Goal: Communication & Community: Participate in discussion

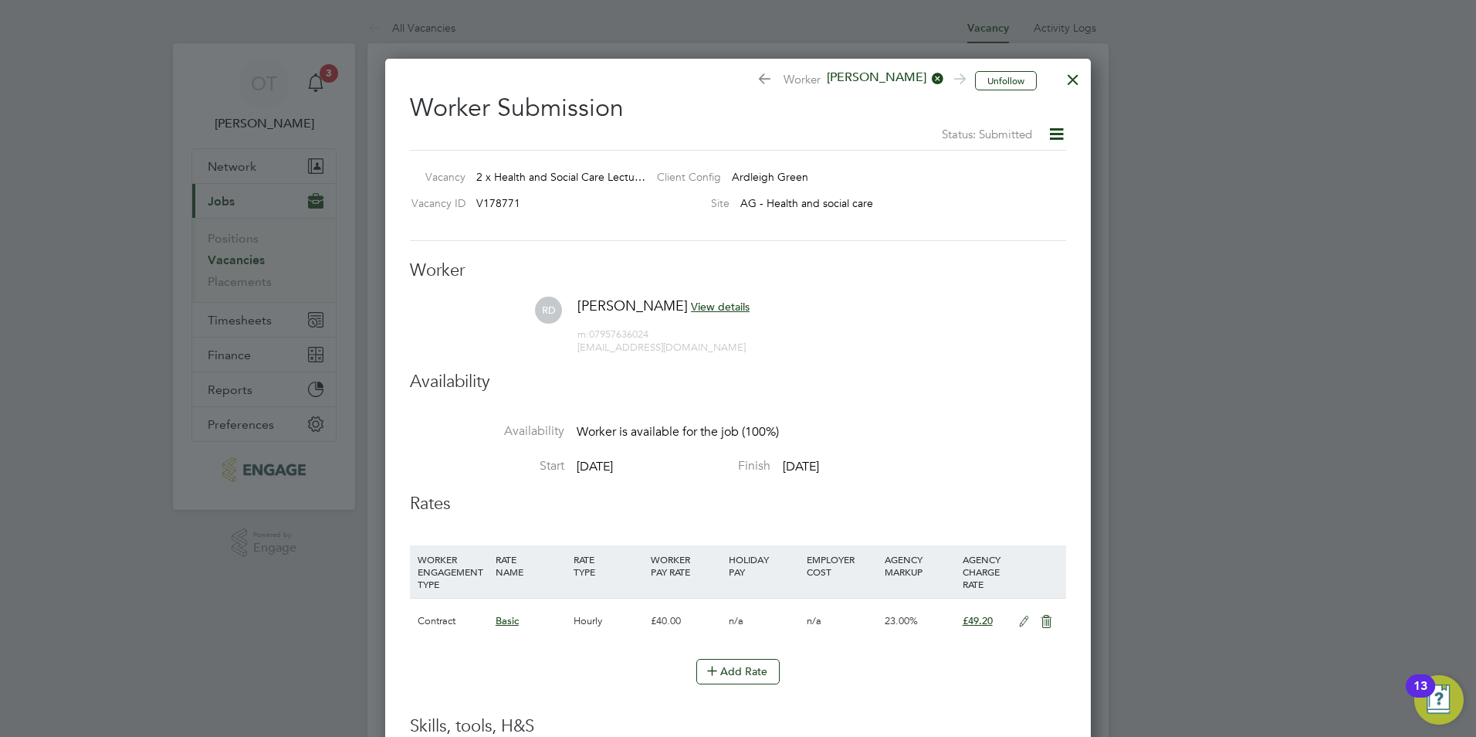
click at [1074, 79] on div at bounding box center [1073, 76] width 28 height 28
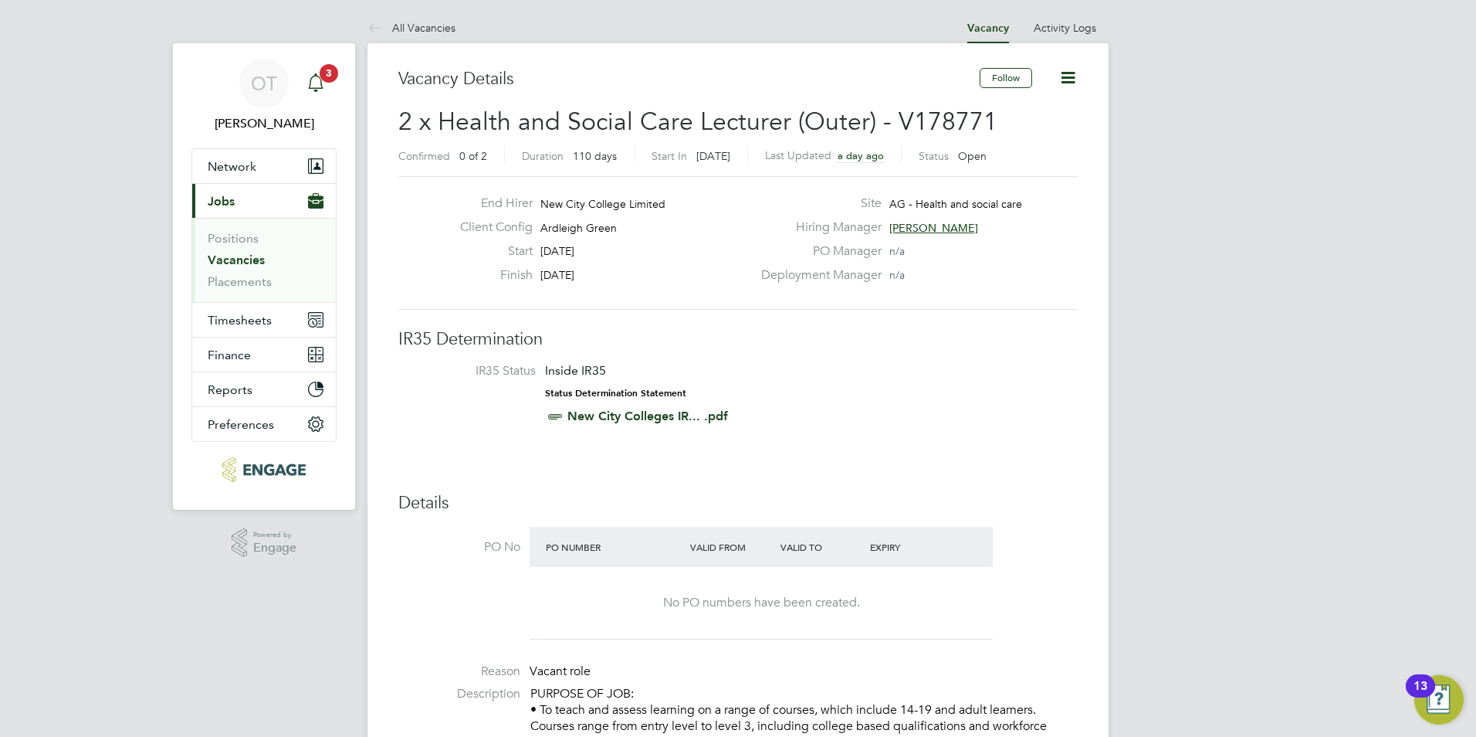
click at [330, 83] on div "Main navigation" at bounding box center [315, 83] width 31 height 31
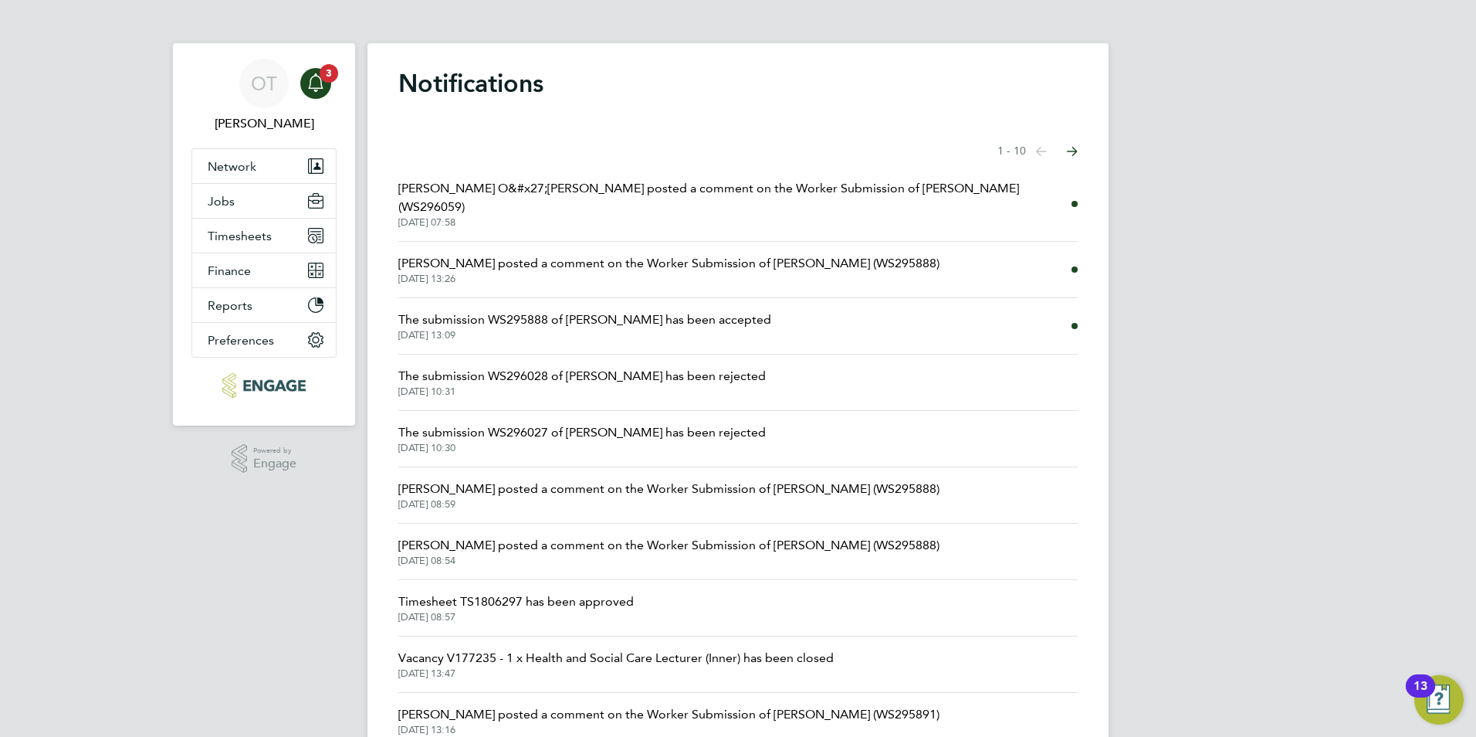
click at [655, 185] on span "Roslyn O&#x27;Garro posted a comment on the Worker Submission of Roselyn Donkor…" at bounding box center [734, 197] width 673 height 37
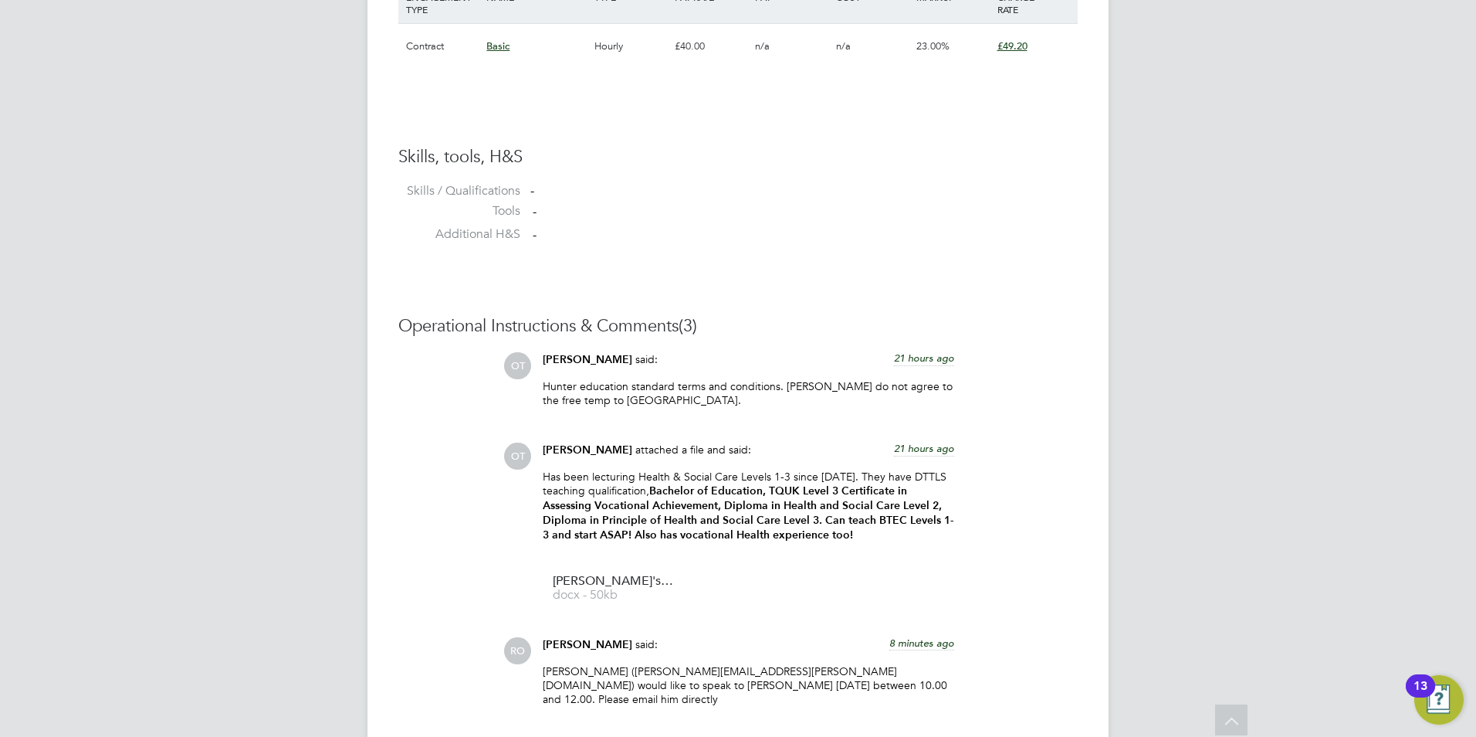
scroll to position [1227, 0]
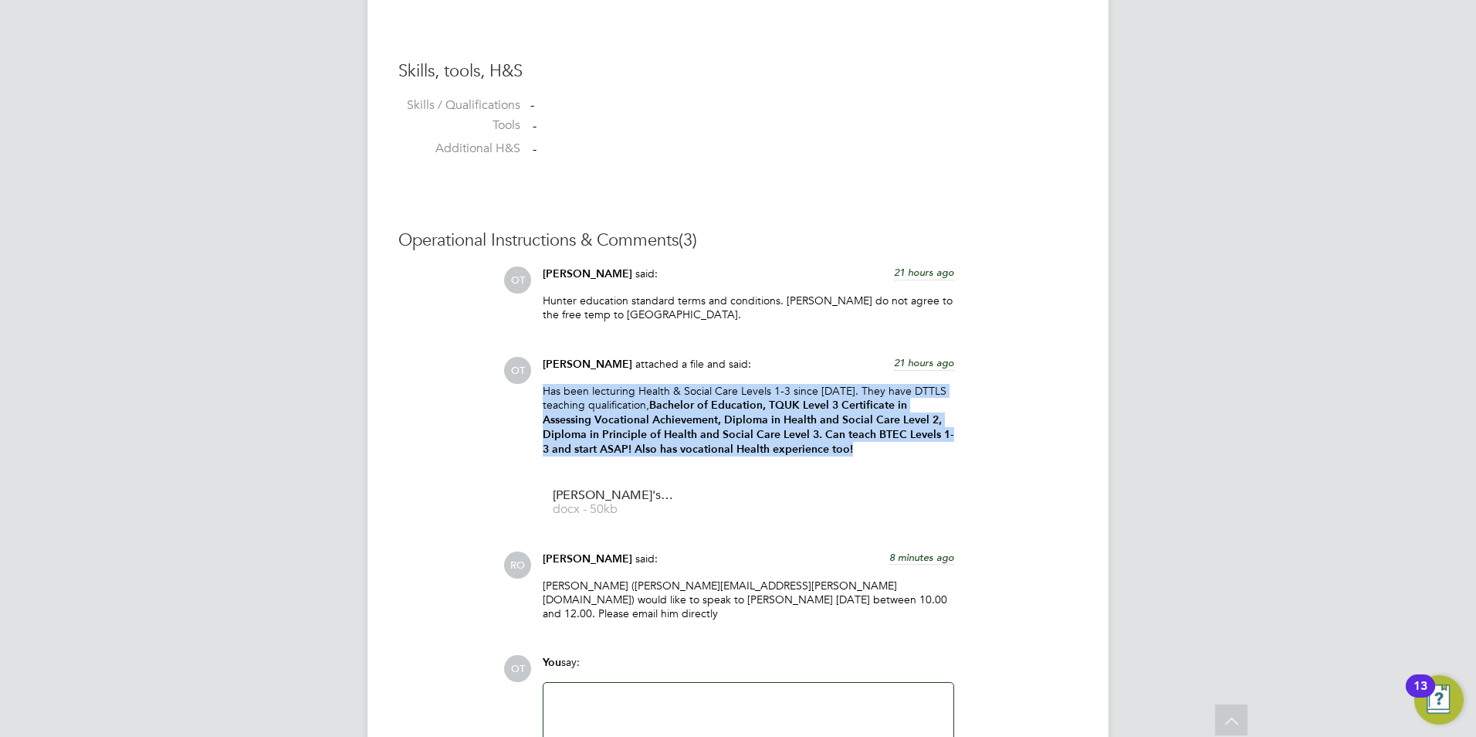
drag, startPoint x: 856, startPoint y: 444, endPoint x: 544, endPoint y: 395, distance: 315.7
click at [544, 395] on p "Has been lecturing Health & Social Care Levels 1-3 since 2017. They have DTTLS …" at bounding box center [748, 420] width 411 height 73
click at [550, 395] on p "Has been lecturing Health & Social Care Levels 1-3 since 2017. They have DTTLS …" at bounding box center [748, 420] width 411 height 73
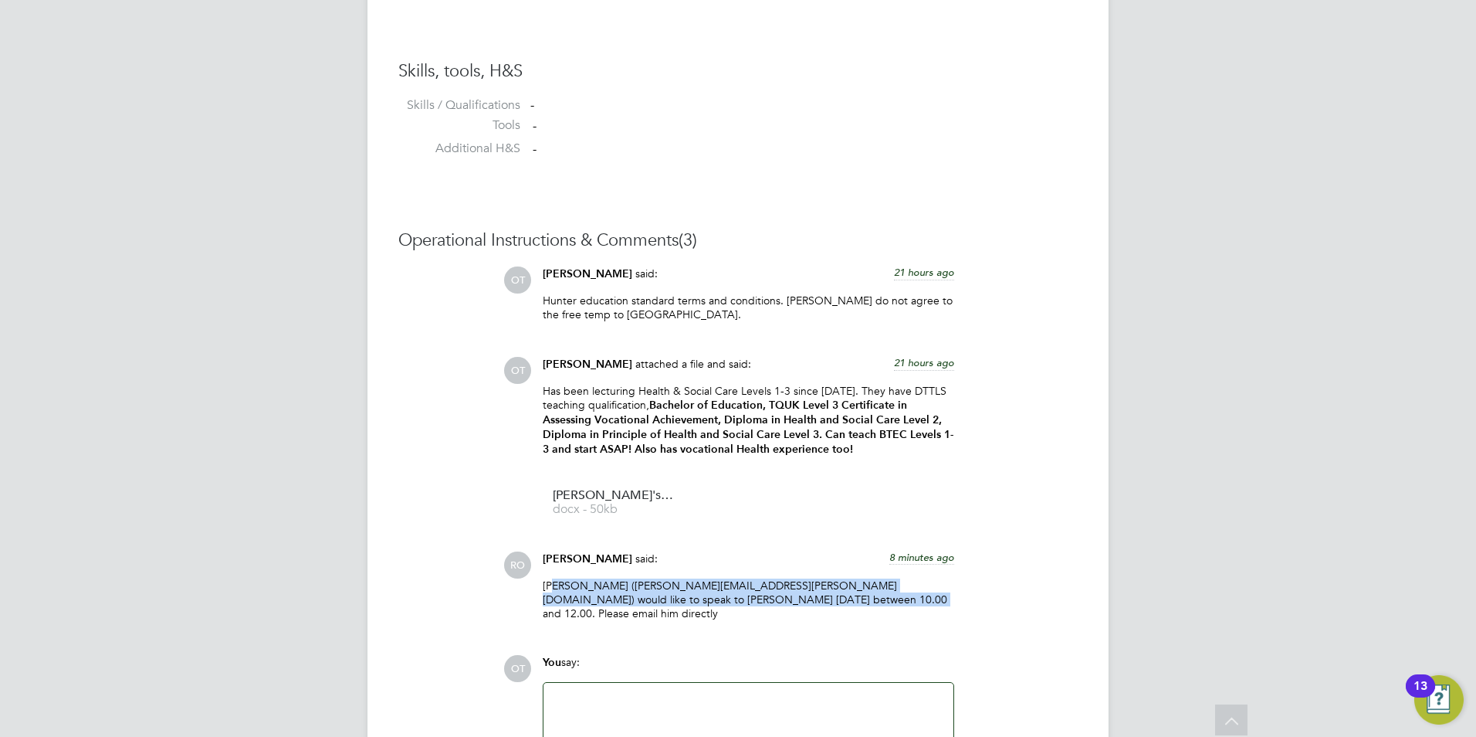
drag, startPoint x: 808, startPoint y: 602, endPoint x: 552, endPoint y: 585, distance: 256.1
click at [552, 585] on p "Errol Allen (errol.allen@ncclondon.ac.uk) would like to speak to Roselyn today …" at bounding box center [748, 599] width 411 height 42
drag, startPoint x: 552, startPoint y: 585, endPoint x: 652, endPoint y: 601, distance: 101.7
click at [652, 601] on p "Errol Allen (errol.allen@ncclondon.ac.uk) would like to speak to Roselyn today …" at bounding box center [748, 599] width 411 height 42
drag, startPoint x: 804, startPoint y: 596, endPoint x: 536, endPoint y: 581, distance: 268.3
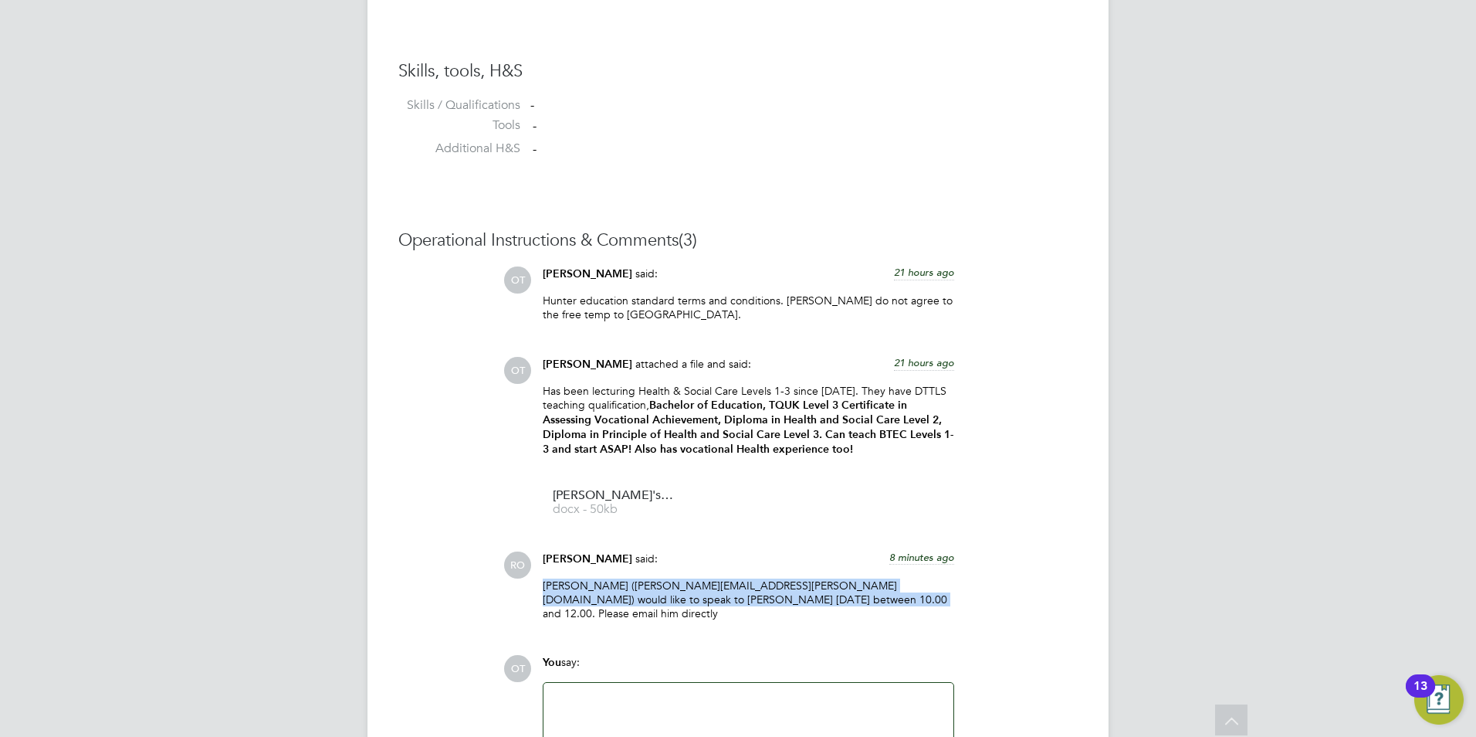
click at [536, 581] on div "Roslyn O'Garro said: 8 minutes ago Errol Allen (errol.allen@ncclondon.ac.uk) wo…" at bounding box center [748, 591] width 427 height 81
drag, startPoint x: 536, startPoint y: 581, endPoint x: 645, endPoint y: 604, distance: 111.9
click at [645, 604] on div "Errol Allen (errol.allen@ncclondon.ac.uk) would like to speak to Roselyn today …" at bounding box center [748, 605] width 411 height 54
drag, startPoint x: 812, startPoint y: 594, endPoint x: 500, endPoint y: 581, distance: 312.2
click at [500, 581] on div "Operational Instructions & Comments (3) OT Olivia Triassi said: 21 hours ago Hu…" at bounding box center [737, 534] width 679 height 611
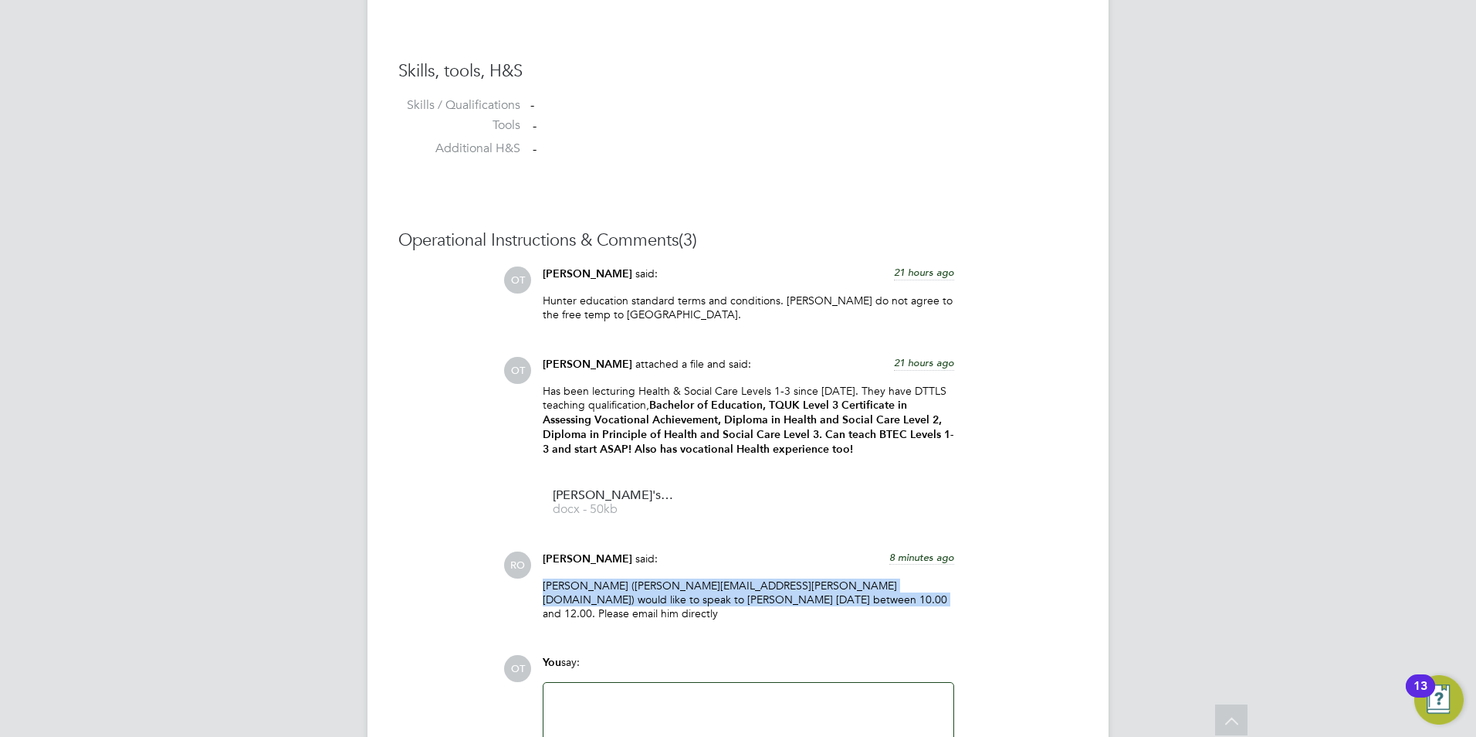
drag, startPoint x: 500, startPoint y: 581, endPoint x: 663, endPoint y: 586, distance: 163.0
click at [663, 586] on p "Errol Allen (errol.allen@ncclondon.ac.uk) would like to speak to Roselyn today …" at bounding box center [748, 599] width 411 height 42
click at [777, 591] on p "Errol Allen (errol.allen@ncclondon.ac.uk) would like to speak to Roselyn today …" at bounding box center [748, 599] width 411 height 42
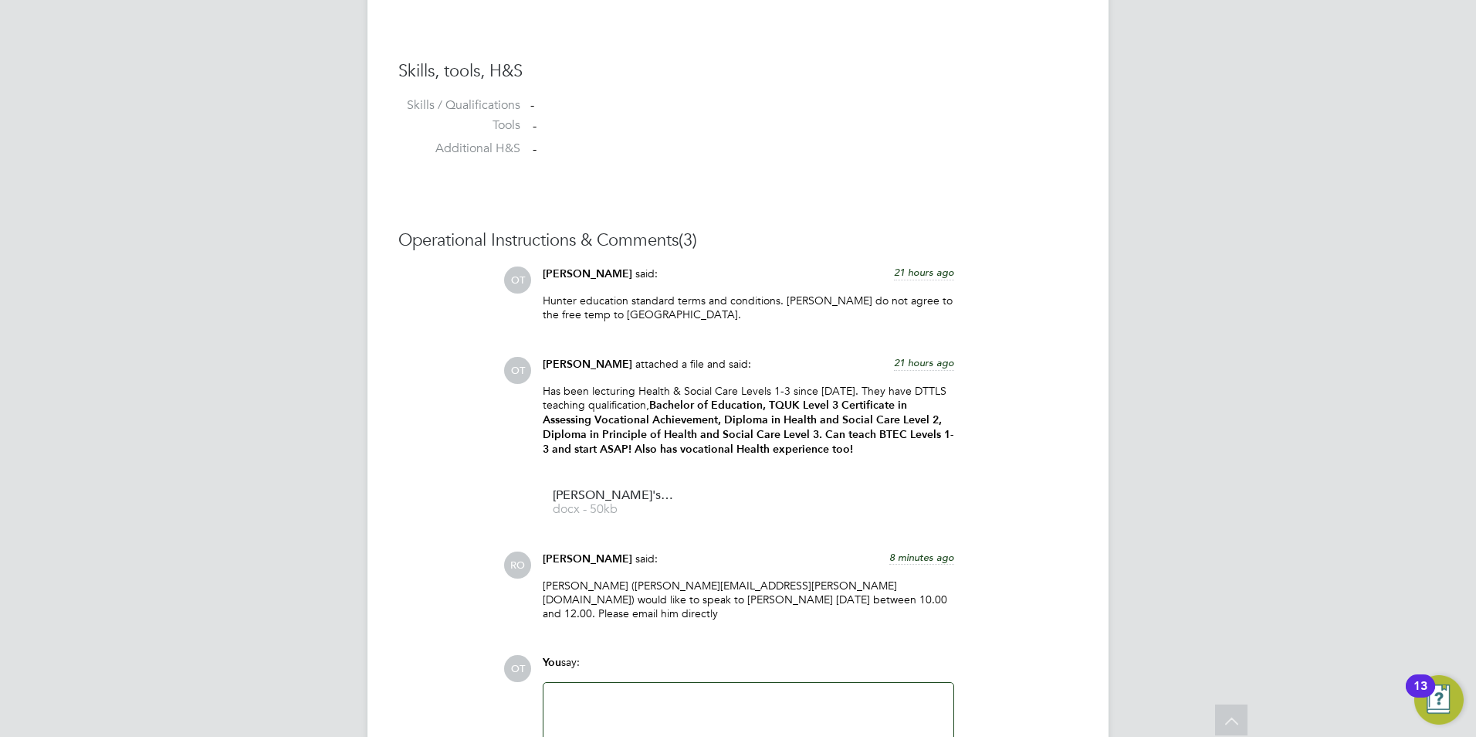
click at [734, 583] on p "Errol Allen (errol.allen@ncclondon.ac.uk) would like to speak to Roselyn today …" at bounding box center [748, 599] width 411 height 42
drag, startPoint x: 732, startPoint y: 580, endPoint x: 598, endPoint y: 580, distance: 133.6
click at [598, 580] on p "Errol Allen (errol.allen@ncclondon.ac.uk) would like to speak to Roselyn today …" at bounding box center [748, 599] width 411 height 42
copy p "errol.allen@ncclondon.ac.uk"
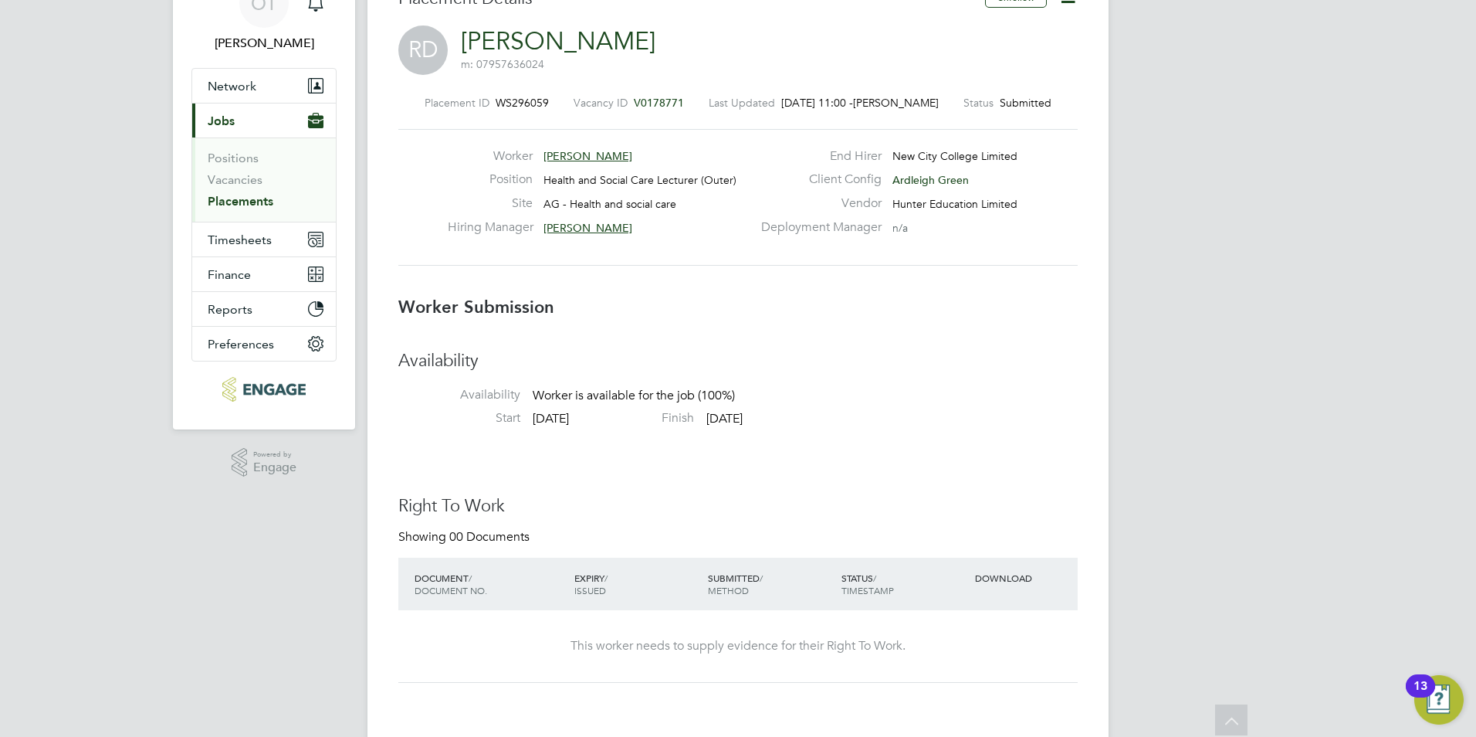
scroll to position [0, 0]
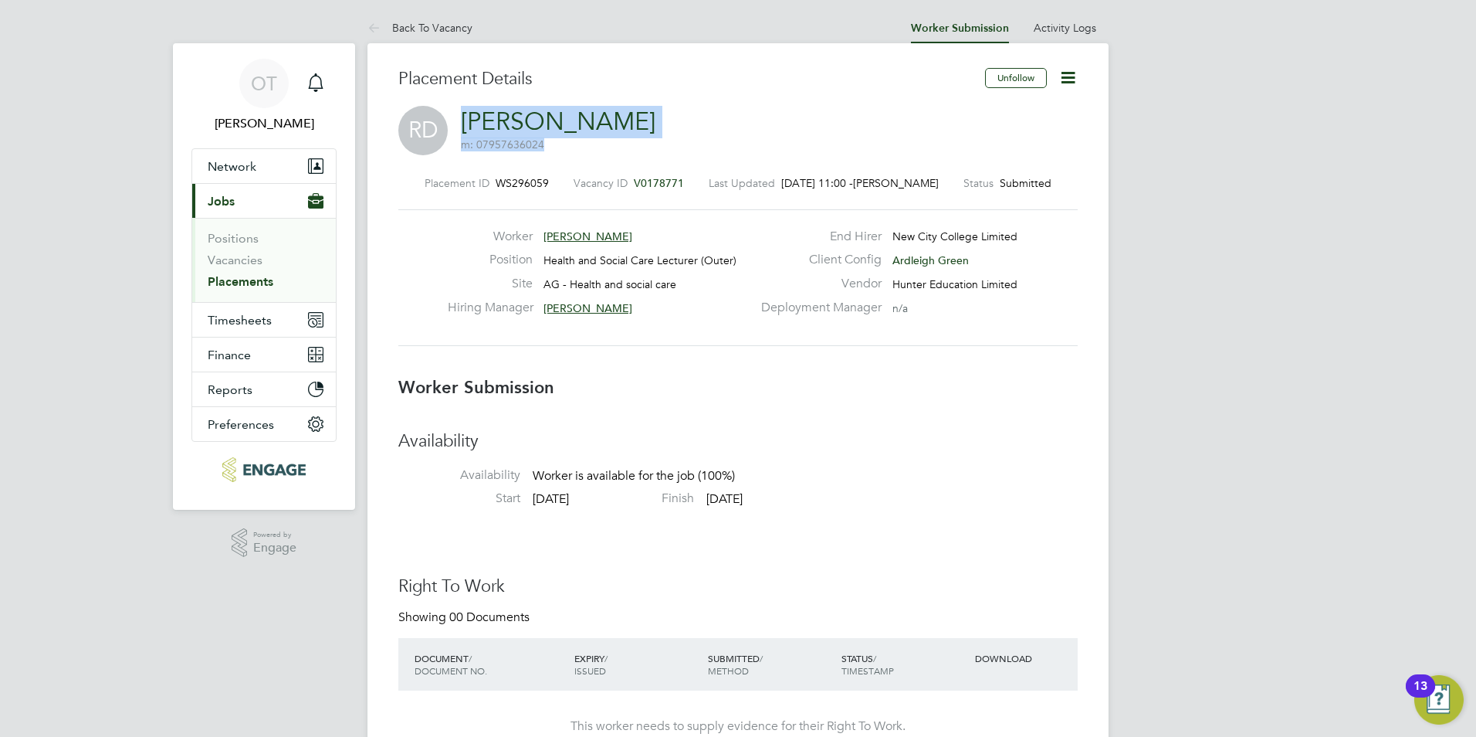
drag, startPoint x: 607, startPoint y: 120, endPoint x: 456, endPoint y: 123, distance: 151.4
click at [456, 123] on div "RD Roselyn Donkor m: 07957636024" at bounding box center [737, 132] width 679 height 52
drag, startPoint x: 462, startPoint y: 123, endPoint x: 622, endPoint y: 126, distance: 160.6
click at [622, 126] on link "[PERSON_NAME]" at bounding box center [558, 122] width 195 height 30
click at [696, 116] on div "RD Roselyn Donkor m: 07957636024" at bounding box center [737, 132] width 679 height 52
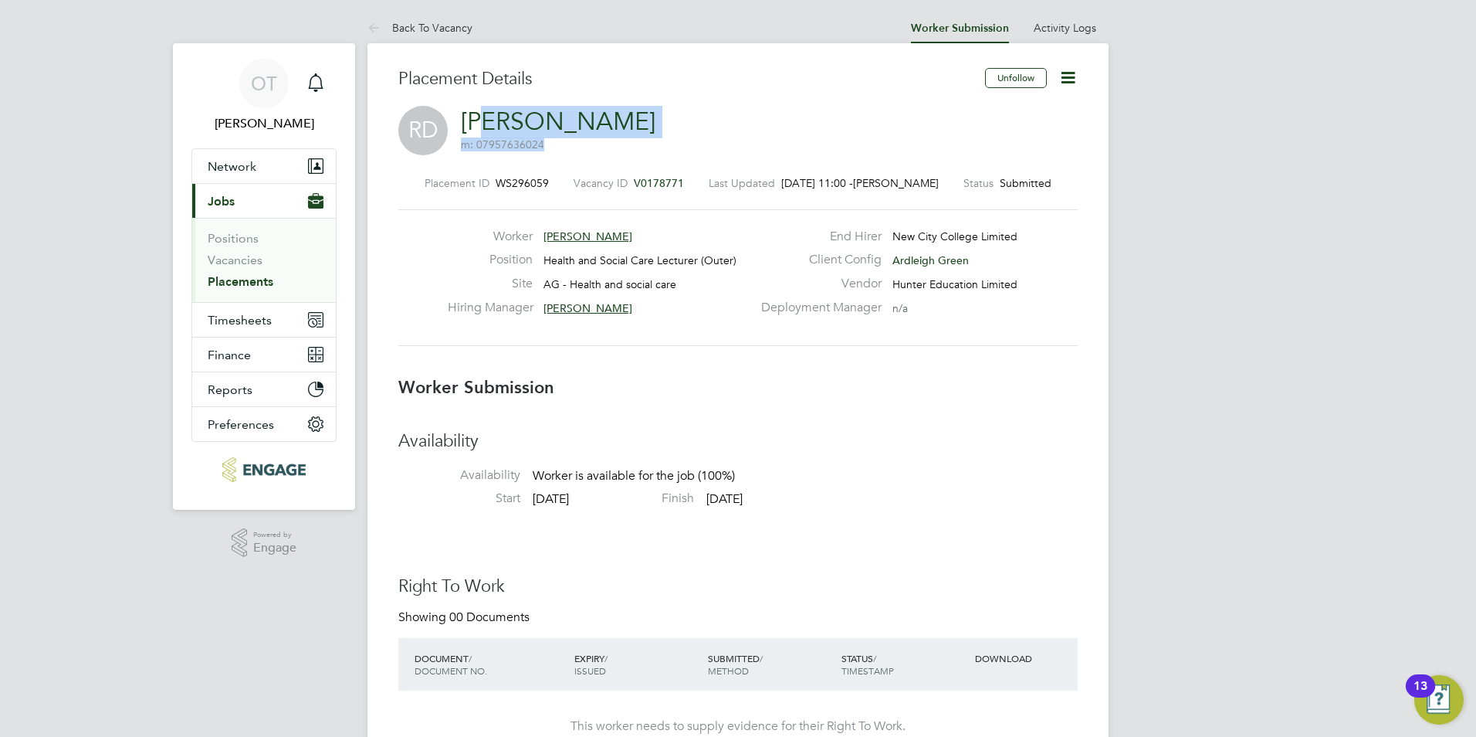
drag, startPoint x: 672, startPoint y: 116, endPoint x: 491, endPoint y: 119, distance: 180.7
click at [491, 119] on div "RD Roselyn Donkor m: 07957636024" at bounding box center [737, 132] width 679 height 52
drag, startPoint x: 491, startPoint y: 119, endPoint x: 660, endPoint y: 134, distance: 169.8
click at [664, 145] on div "RD Roselyn Donkor m: 07957636024" at bounding box center [737, 132] width 679 height 52
drag, startPoint x: 640, startPoint y: 115, endPoint x: 463, endPoint y: 113, distance: 176.8
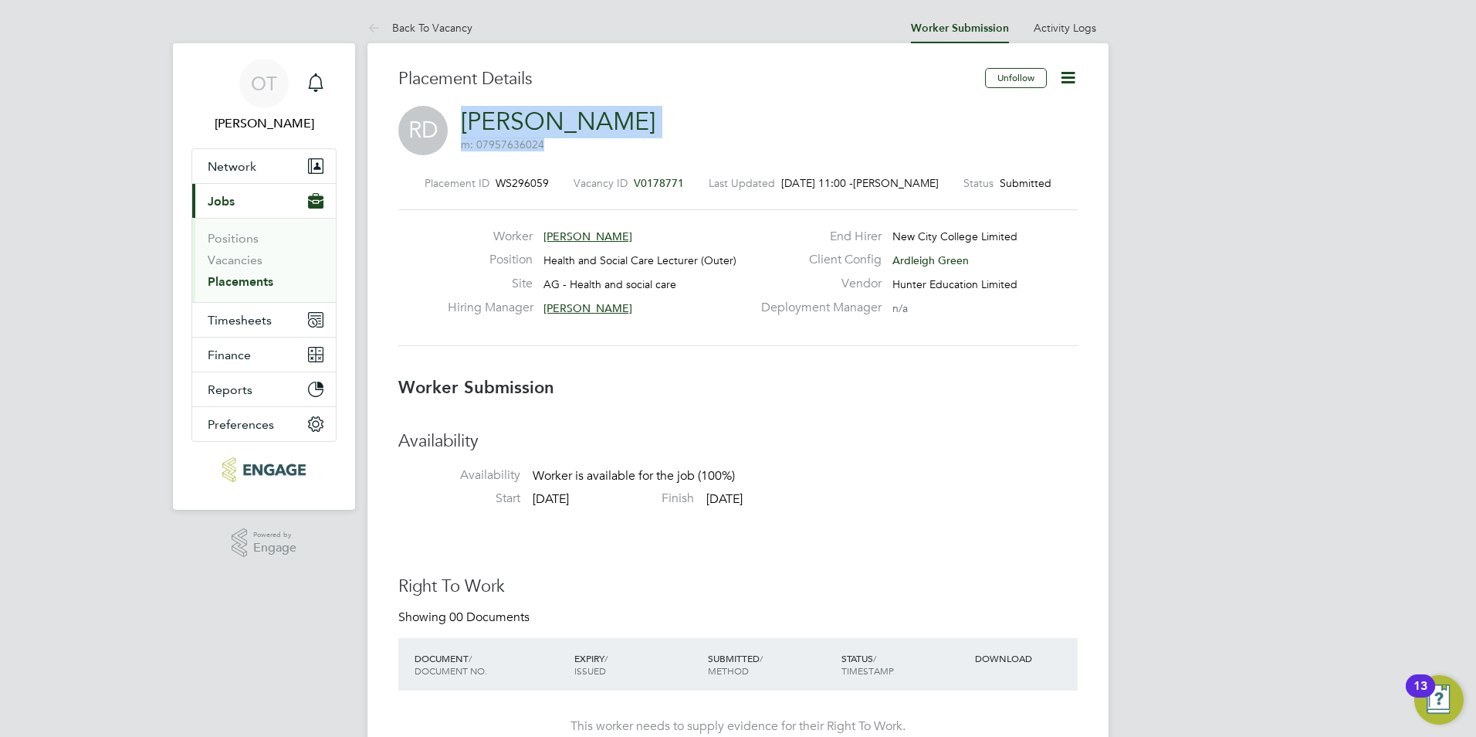
click at [463, 113] on div "RD Roselyn Donkor m: 07957636024" at bounding box center [737, 132] width 679 height 52
drag, startPoint x: 463, startPoint y: 113, endPoint x: 456, endPoint y: 87, distance: 26.6
click at [456, 87] on h3 "Placement Details" at bounding box center [685, 79] width 575 height 22
click at [466, 110] on link "[PERSON_NAME]" at bounding box center [558, 122] width 195 height 30
drag, startPoint x: 645, startPoint y: 120, endPoint x: 460, endPoint y: 120, distance: 184.5
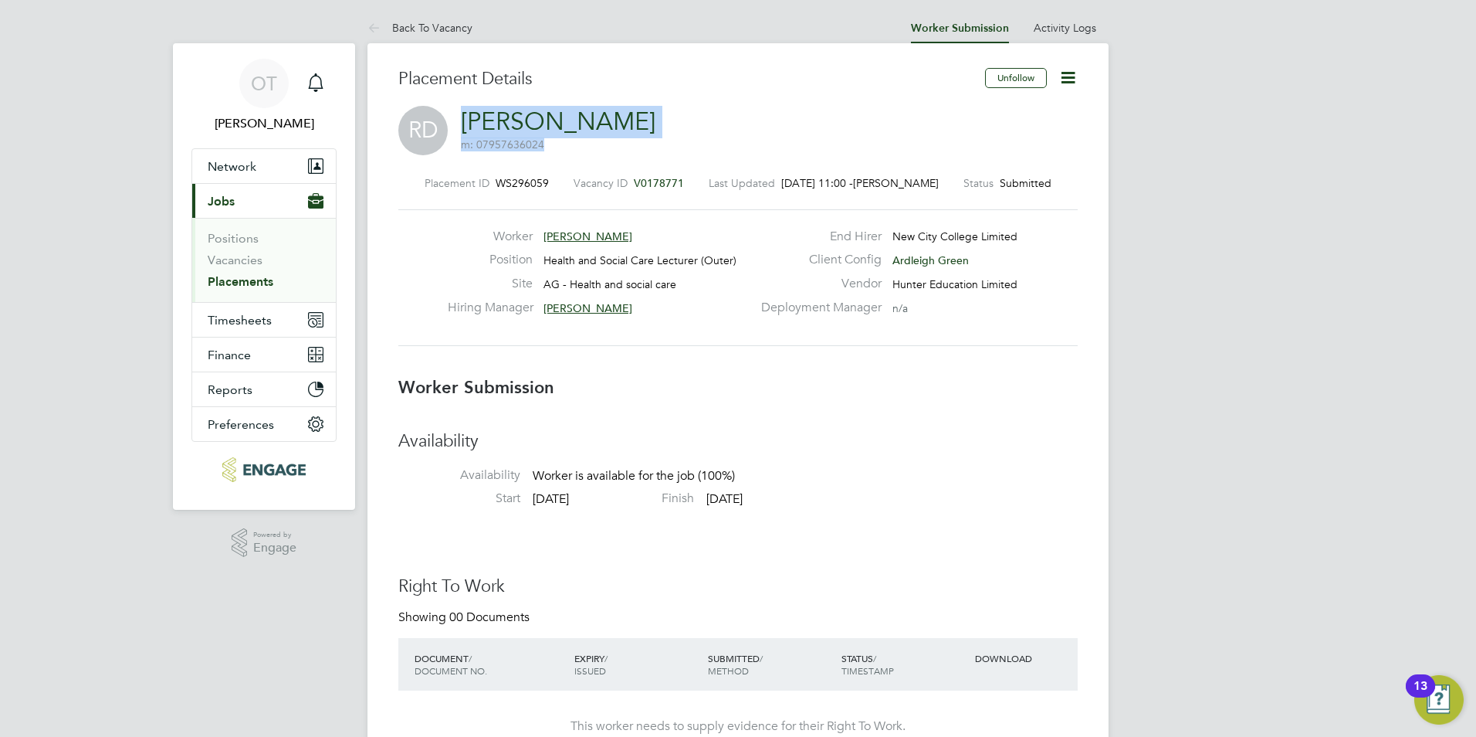
click at [460, 120] on div "RD Roselyn Donkor m: 07957636024" at bounding box center [737, 132] width 679 height 52
copy h2 "Roselyn Donkor m: 07957636024"
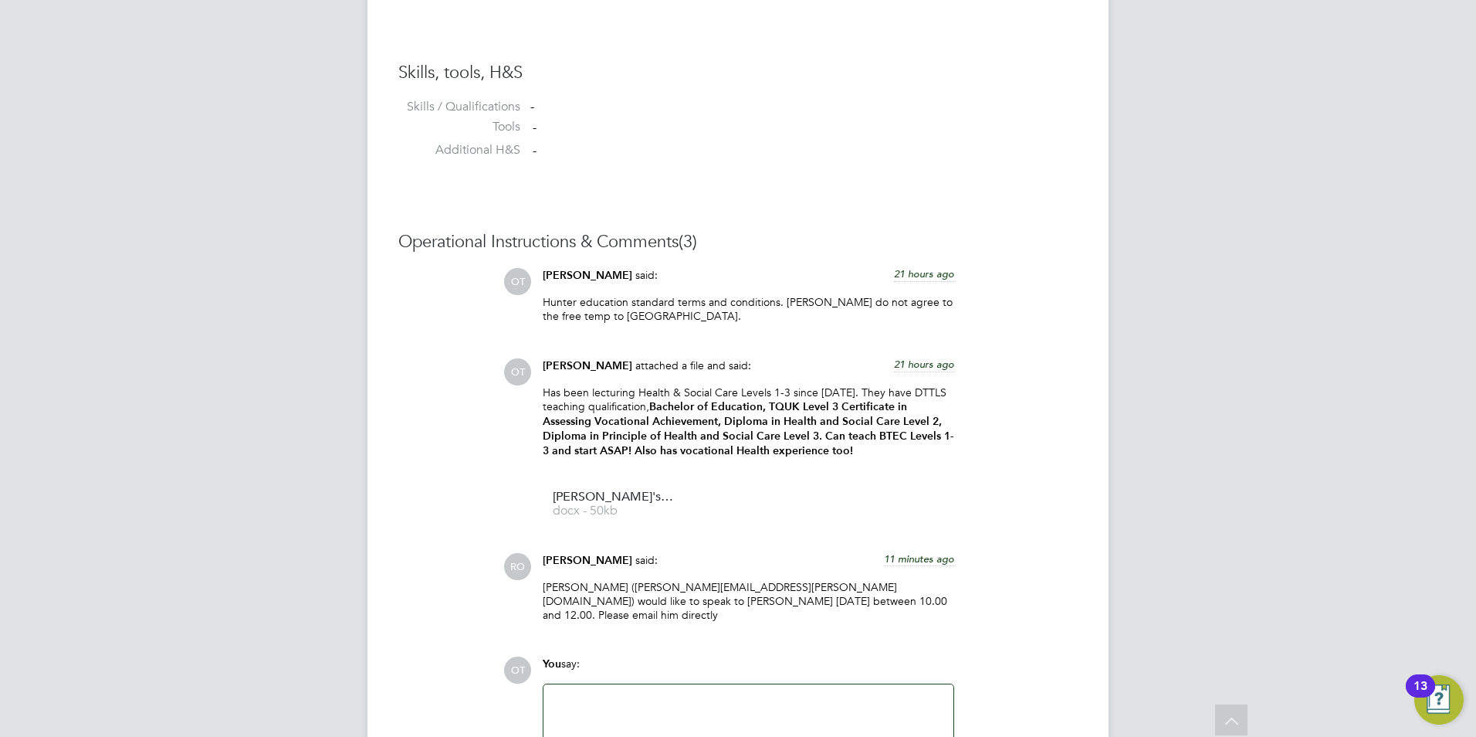
scroll to position [1393, 0]
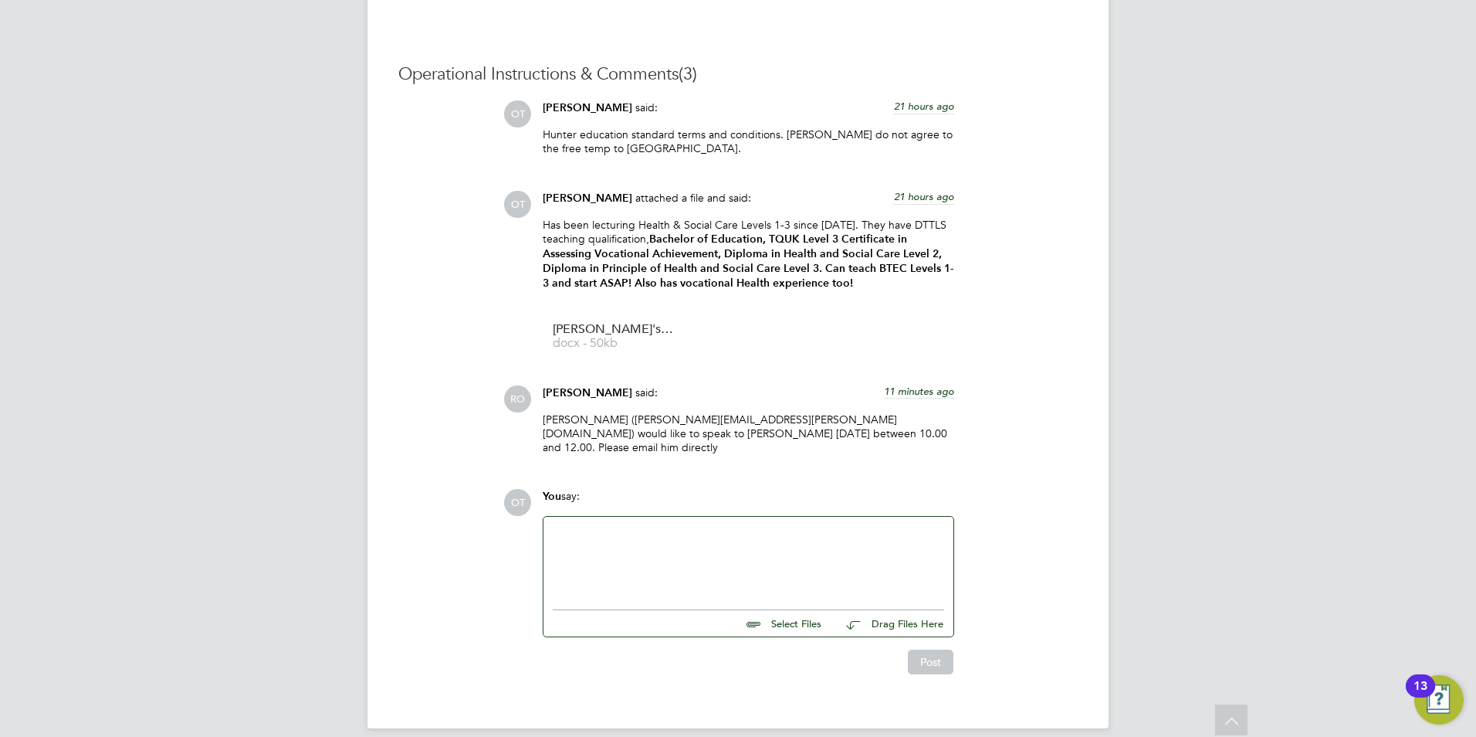
click at [674, 533] on div at bounding box center [748, 559] width 391 height 66
click at [571, 526] on div "OKay great, I have emailed Errol as Roselyn can do 11:30 today." at bounding box center [748, 559] width 391 height 66
click at [886, 526] on div "Okay great, I have emailed Errol as Roselyn can do 11:30 today." at bounding box center [748, 559] width 391 height 66
click at [926, 650] on button "Post" at bounding box center [931, 661] width 46 height 25
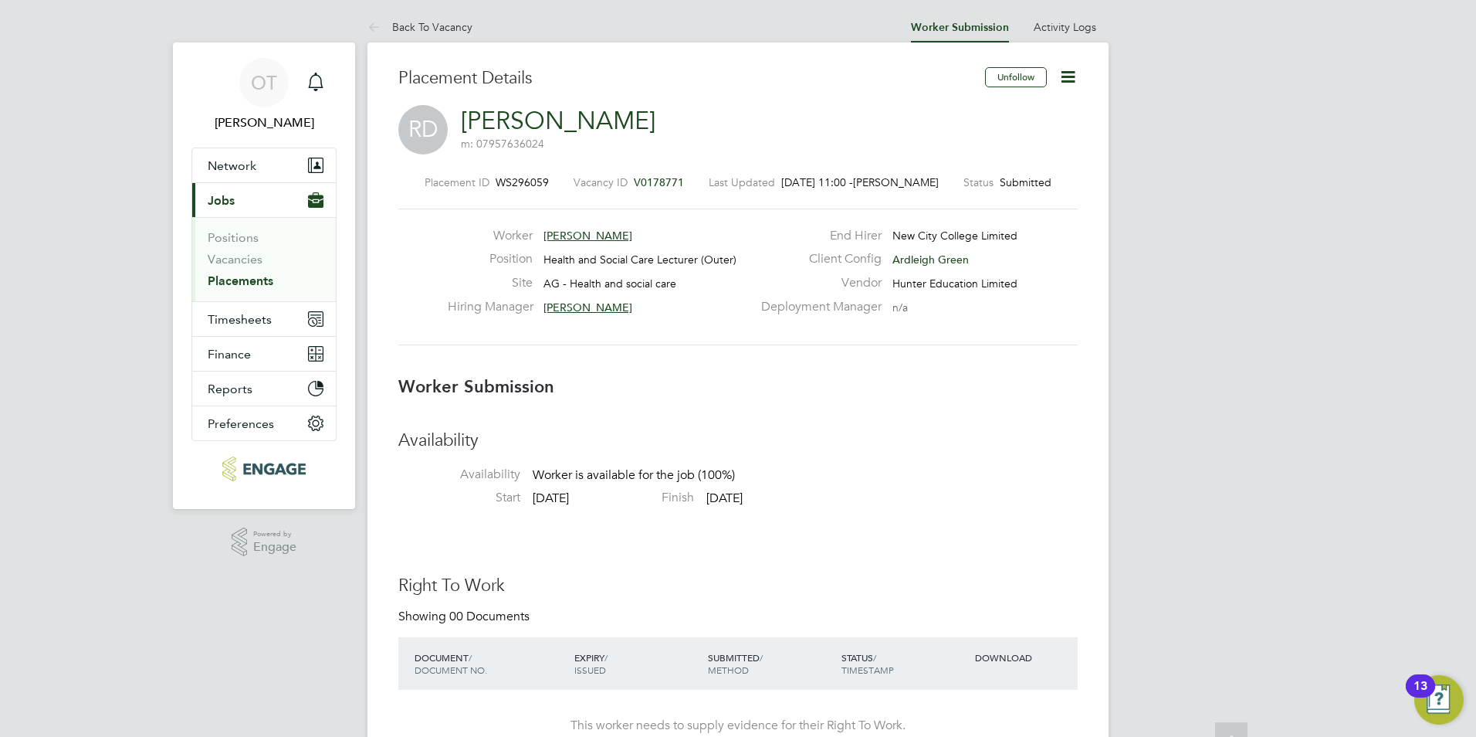
scroll to position [0, 0]
click at [453, 31] on link "Back To Vacancy" at bounding box center [419, 28] width 105 height 14
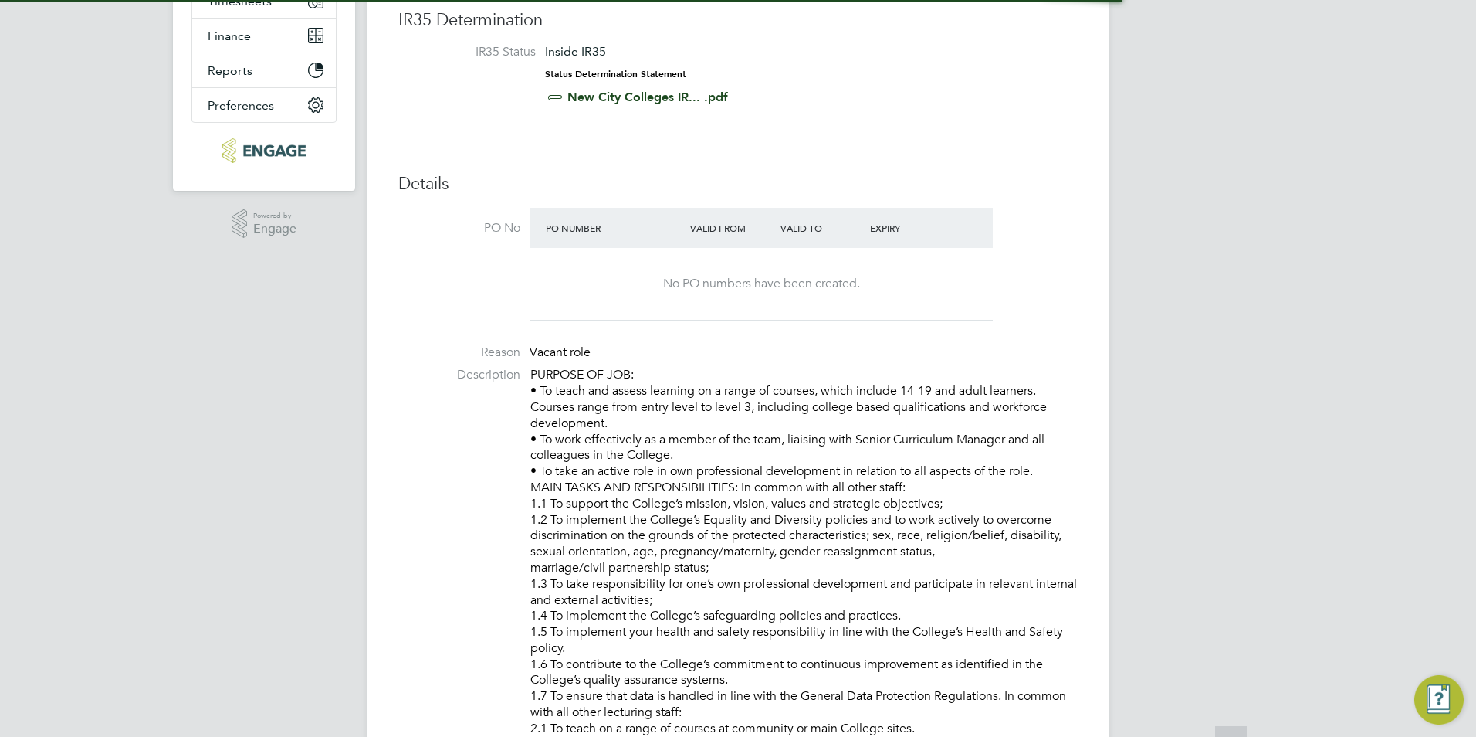
scroll to position [618, 0]
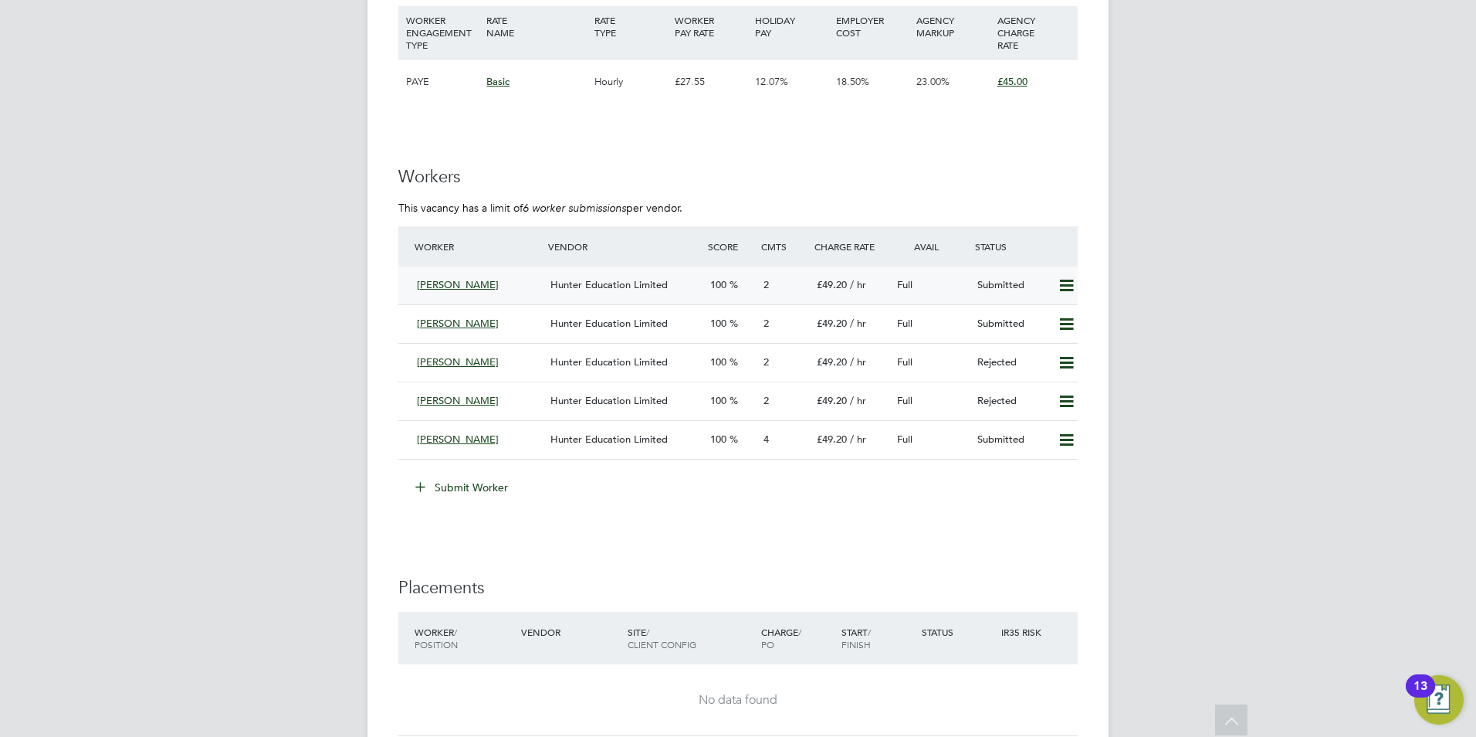
click at [599, 283] on span "Hunter Education Limited" at bounding box center [608, 284] width 117 height 13
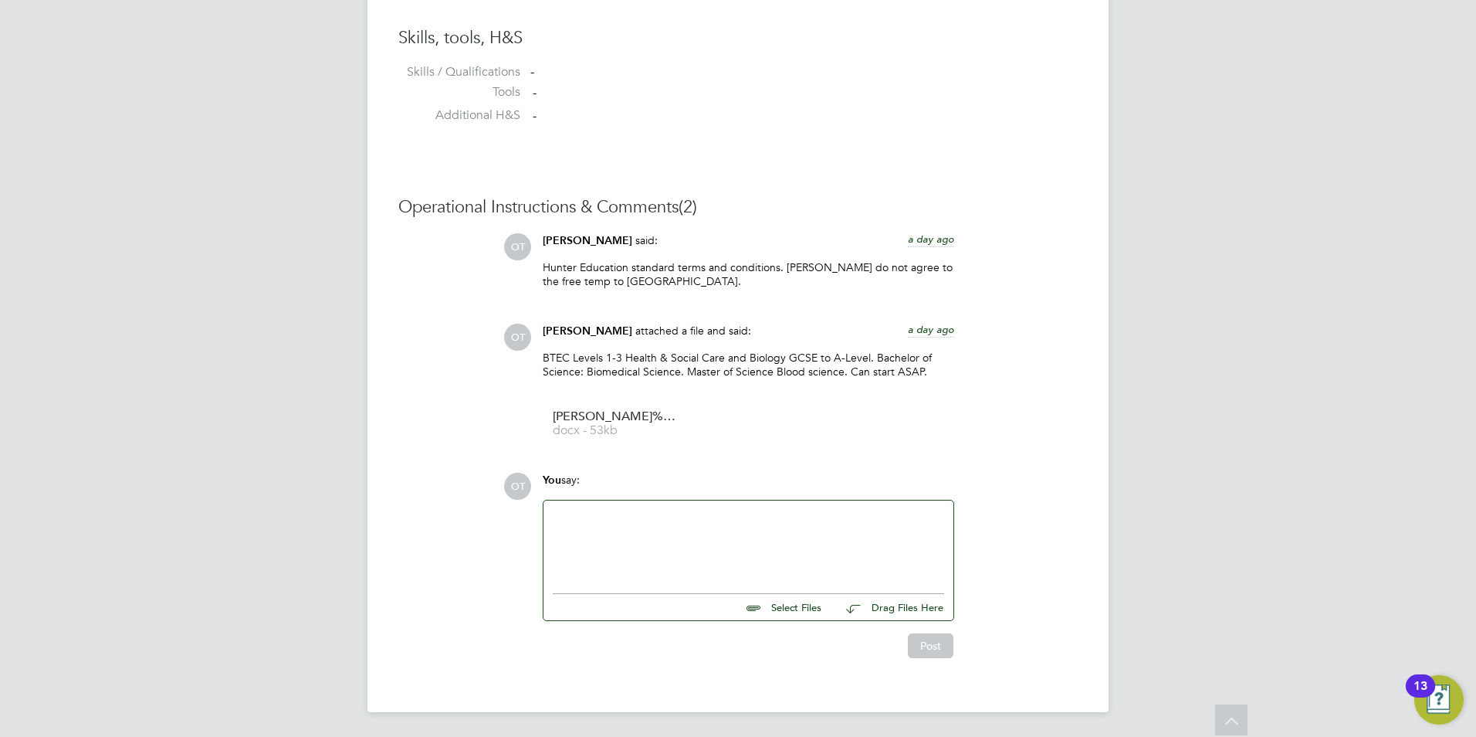
click at [729, 556] on div at bounding box center [748, 543] width 391 height 66
click at [913, 642] on button "Post" at bounding box center [931, 645] width 46 height 25
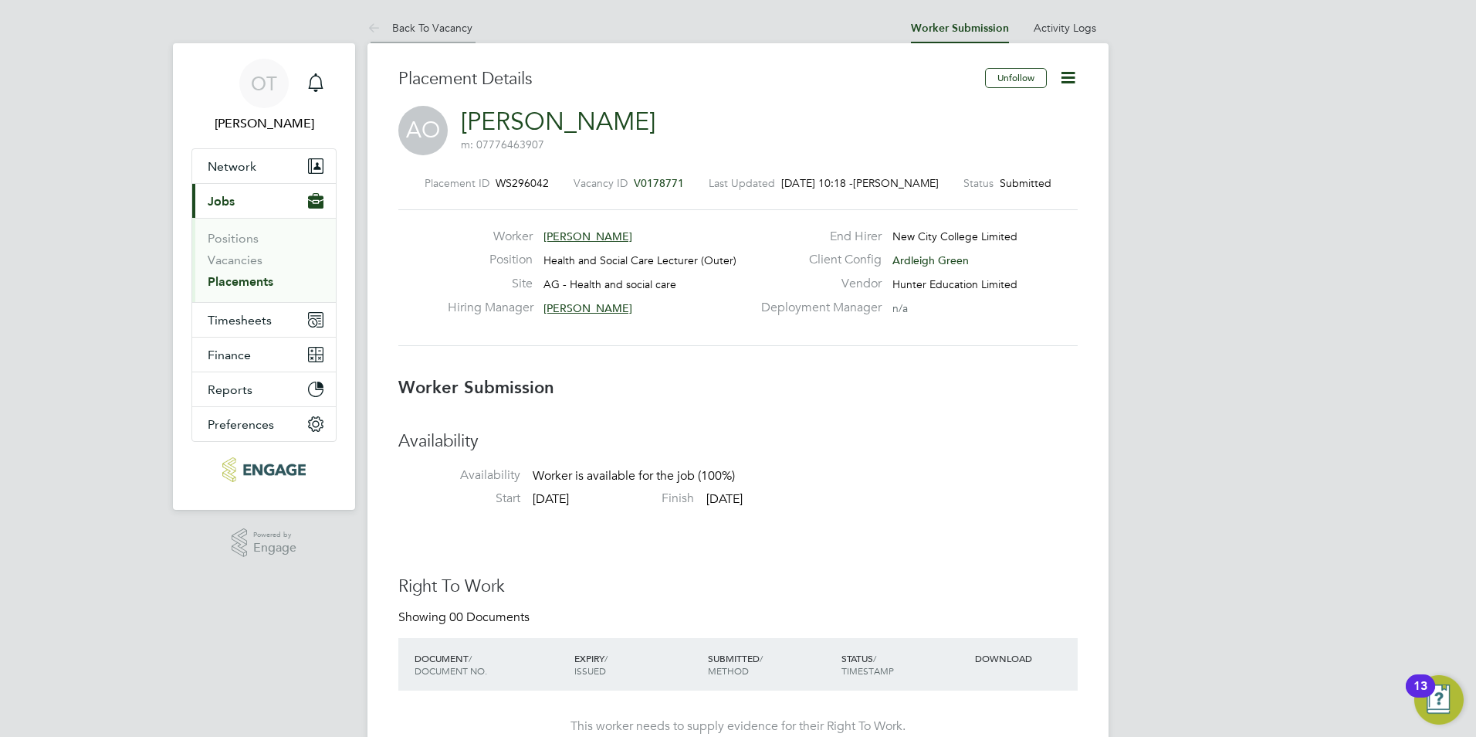
click at [456, 17] on li "Back To Vacancy" at bounding box center [419, 27] width 105 height 31
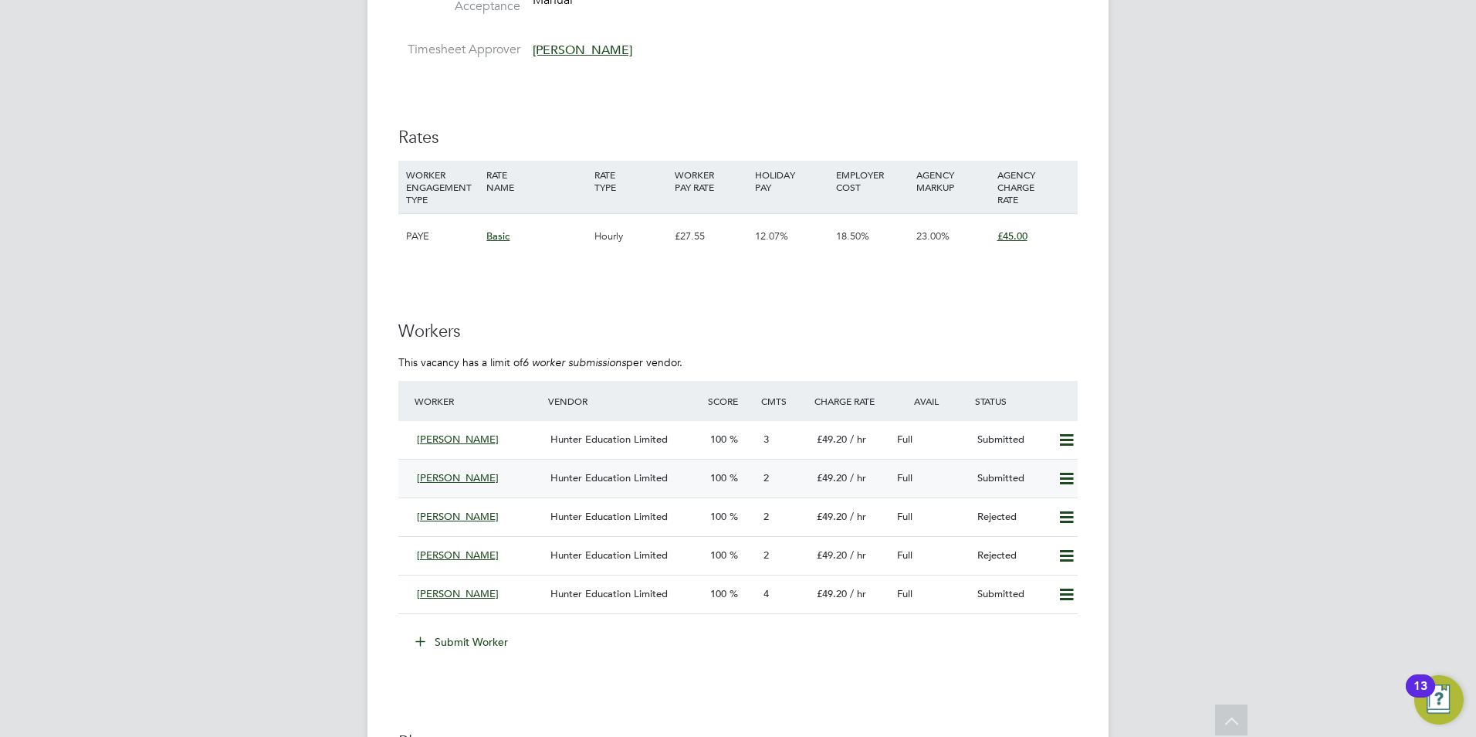
click at [639, 475] on span "Hunter Education Limited" at bounding box center [608, 477] width 117 height 13
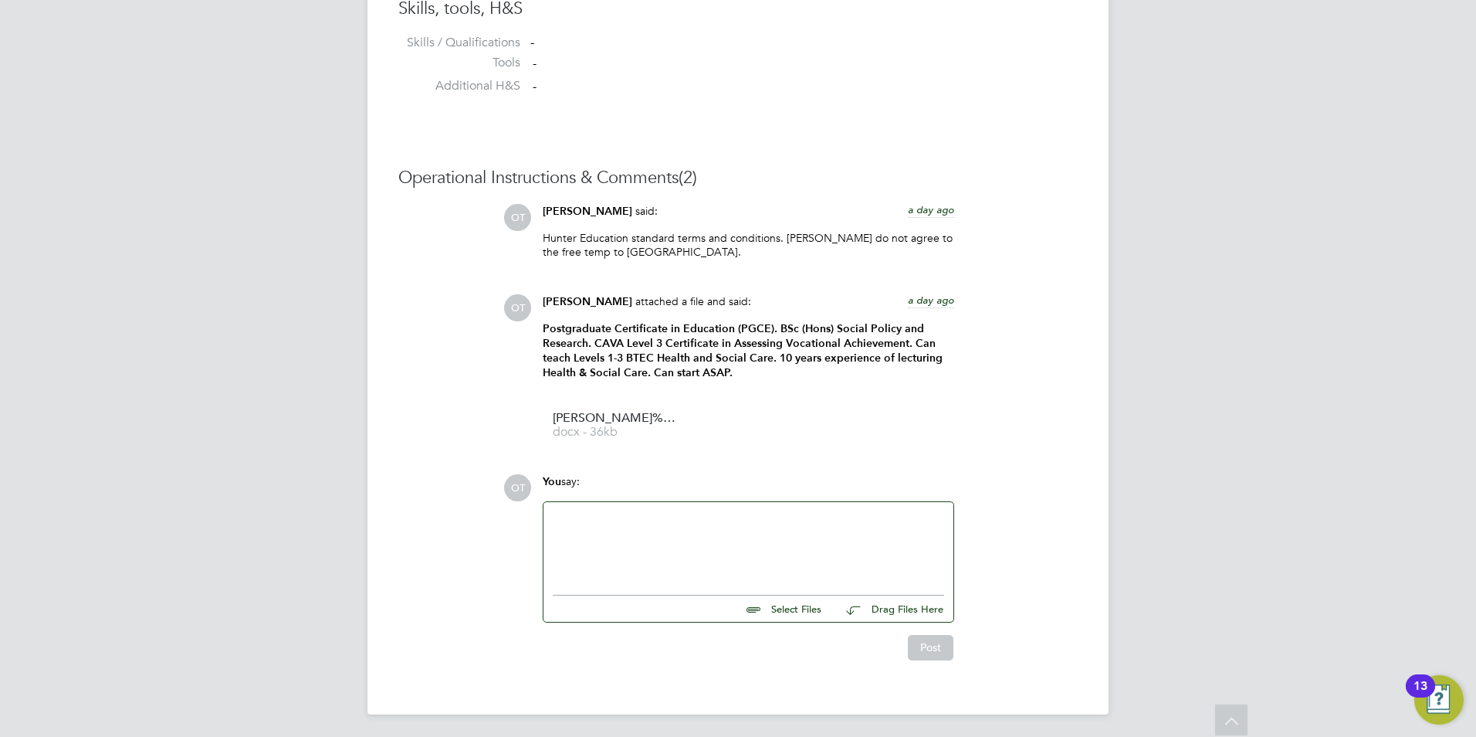
click at [652, 514] on div at bounding box center [748, 544] width 391 height 66
click at [930, 654] on button "Post" at bounding box center [931, 647] width 46 height 25
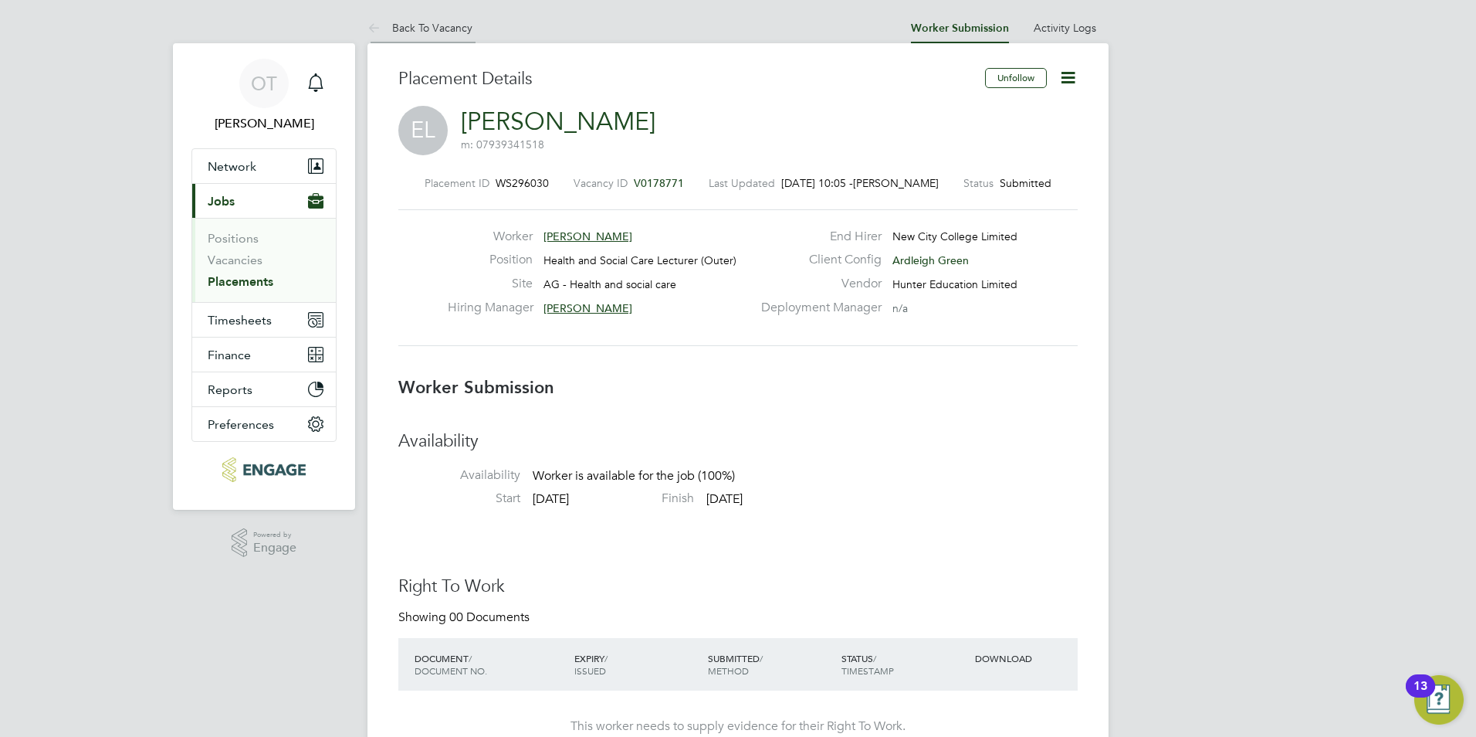
click at [452, 17] on li "Back To Vacancy" at bounding box center [419, 27] width 105 height 31
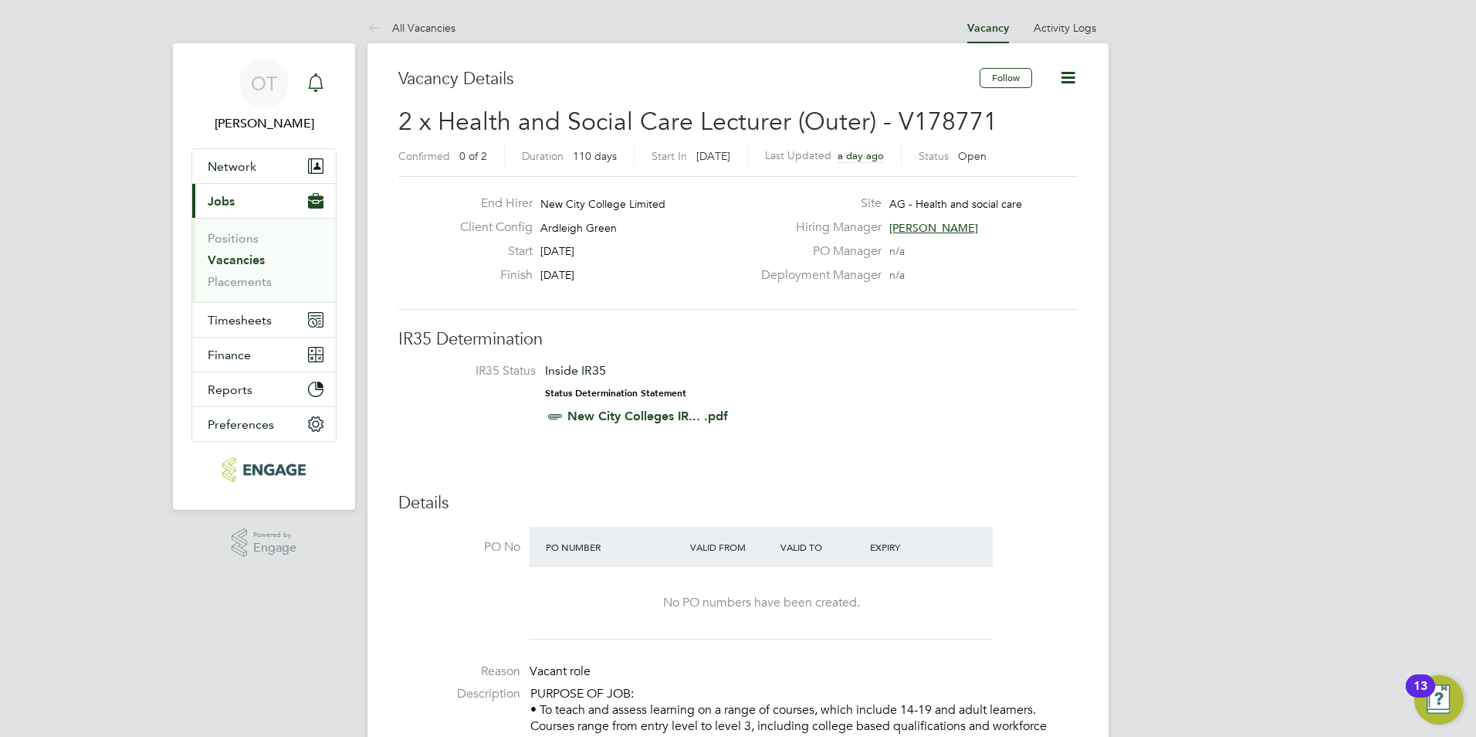
click at [317, 83] on icon "Main navigation" at bounding box center [315, 82] width 19 height 19
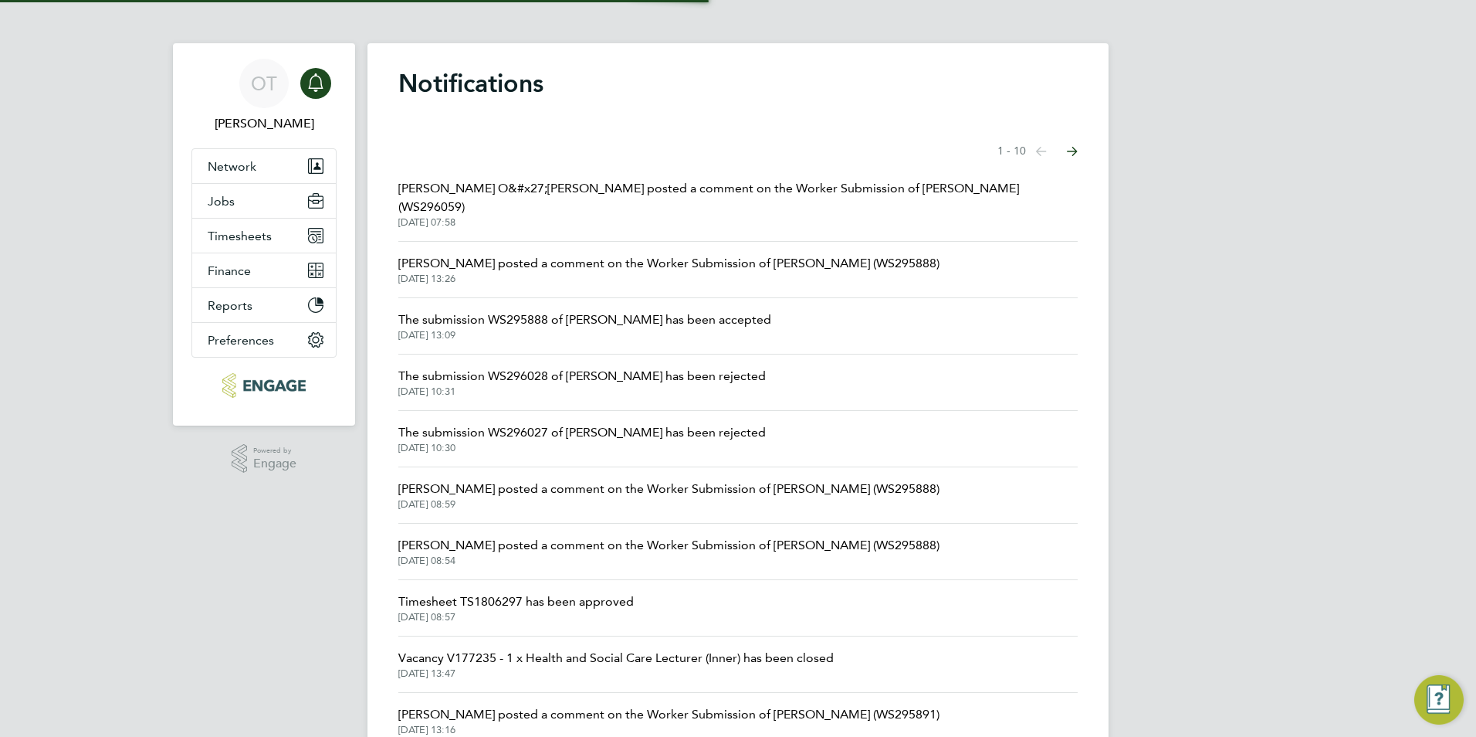
click at [523, 175] on li "Roslyn O&#x27;Garro posted a comment on the Worker Submission of Roselyn Donkor…" at bounding box center [737, 204] width 679 height 75
click at [531, 188] on span "Roslyn O&#x27;Garro posted a comment on the Worker Submission of Roselyn Donkor…" at bounding box center [737, 197] width 679 height 37
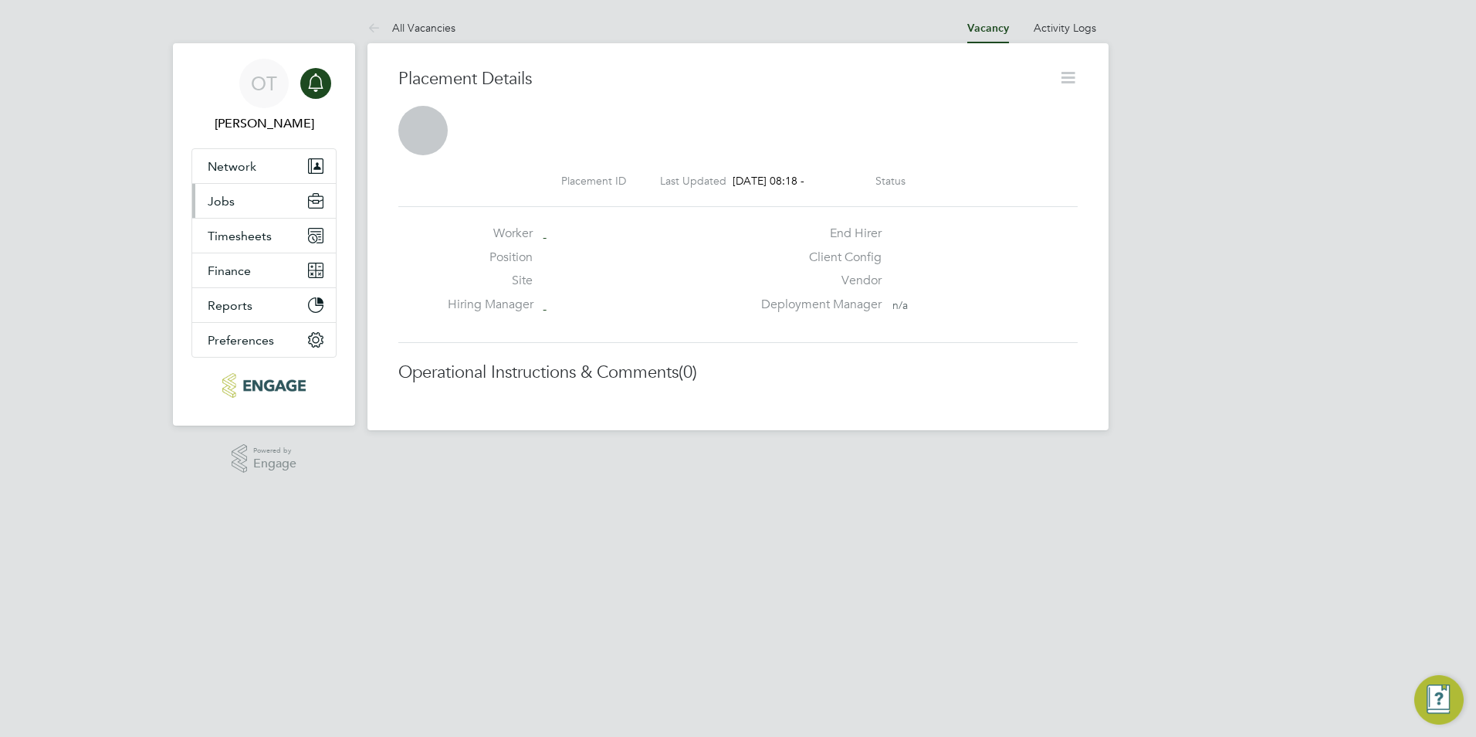
scroll to position [25, 305]
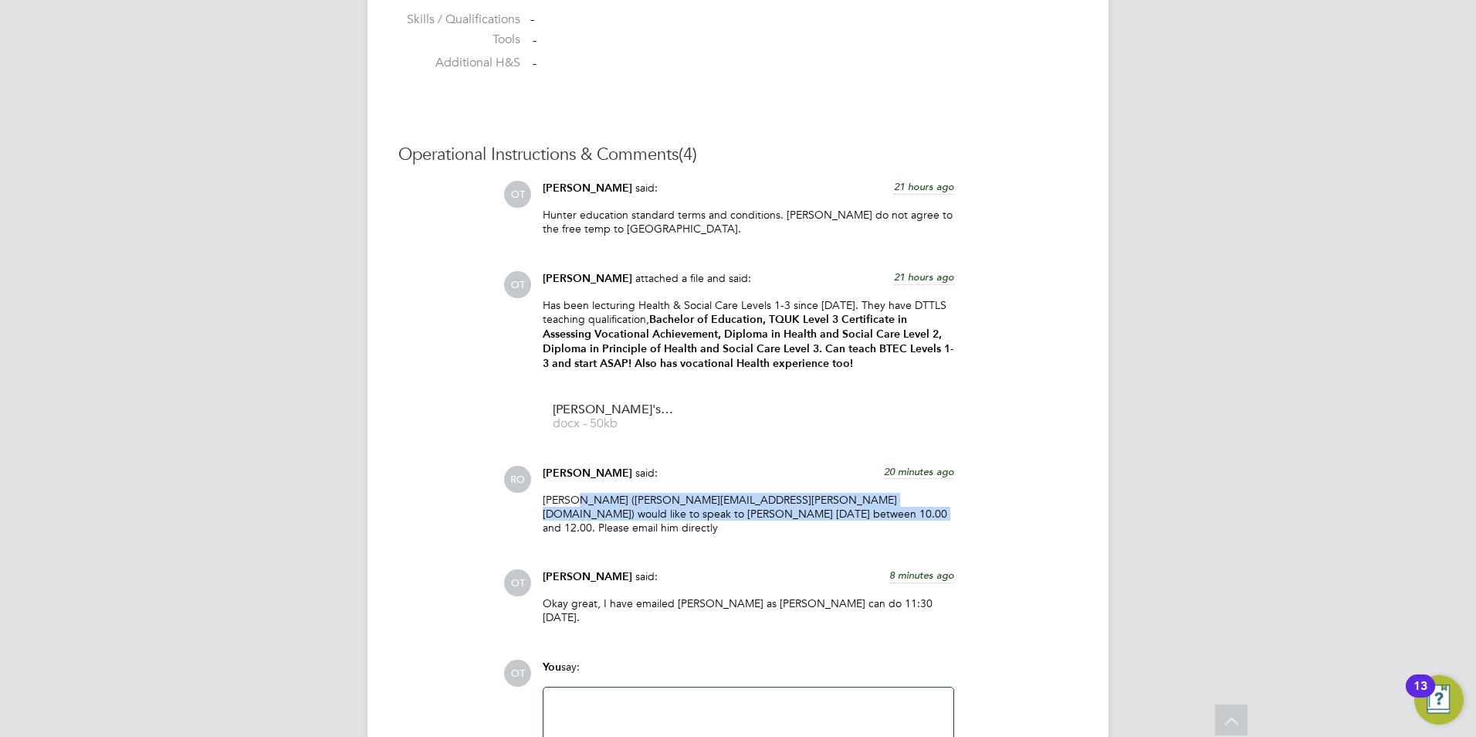
drag, startPoint x: 797, startPoint y: 510, endPoint x: 568, endPoint y: 501, distance: 228.7
click at [568, 501] on p "Errol Allen (errol.allen@ncclondon.ac.uk) would like to speak to Roselyn today …" at bounding box center [748, 514] width 411 height 42
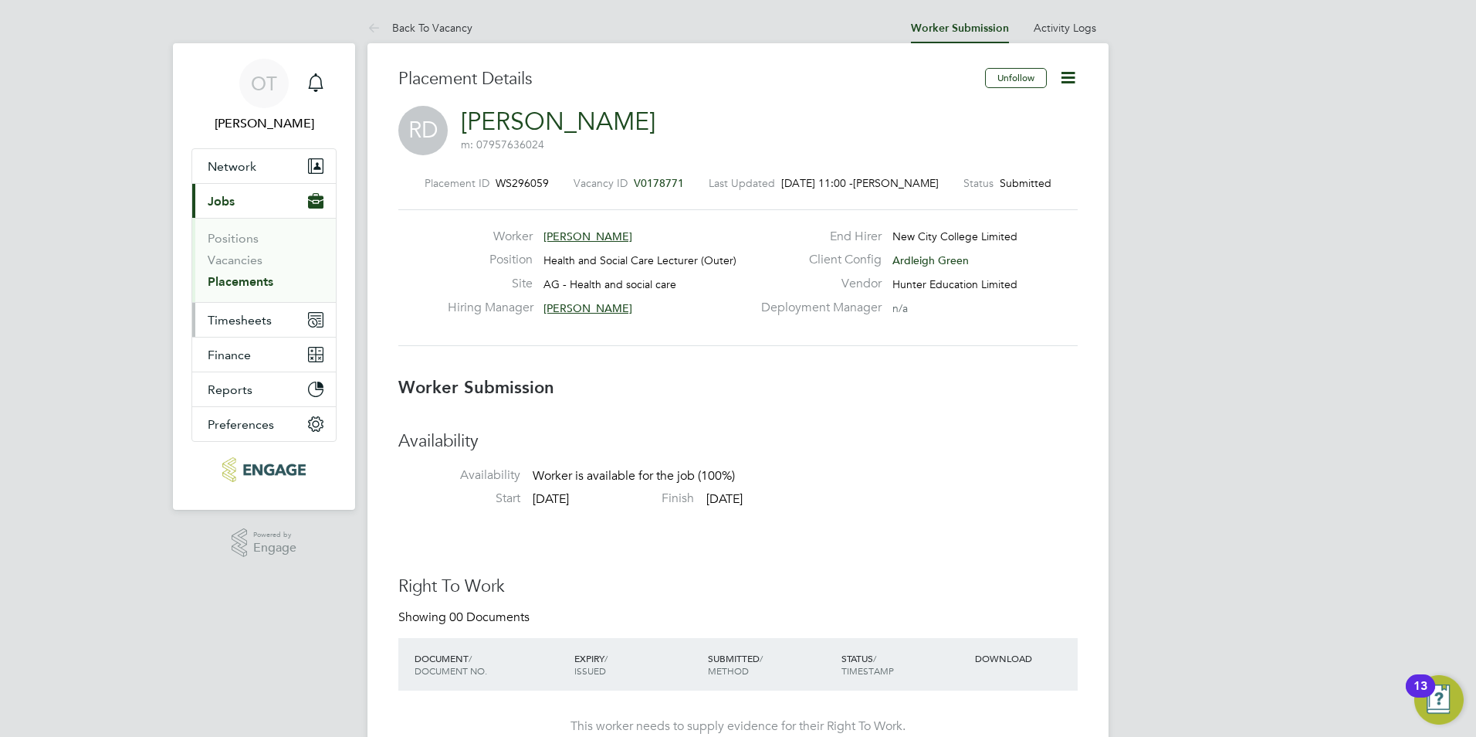
click at [235, 318] on span "Timesheets" at bounding box center [240, 320] width 64 height 15
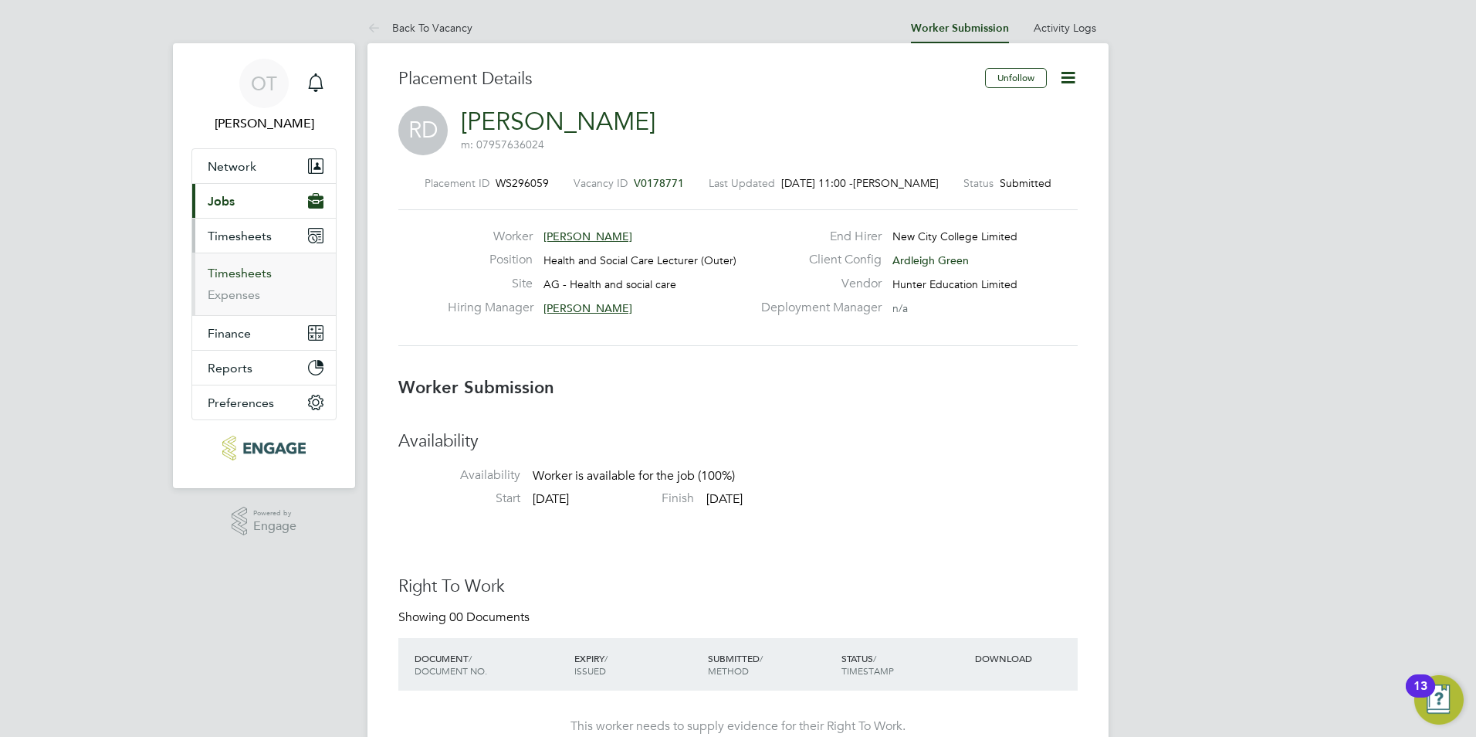
click at [243, 272] on link "Timesheets" at bounding box center [240, 273] width 64 height 15
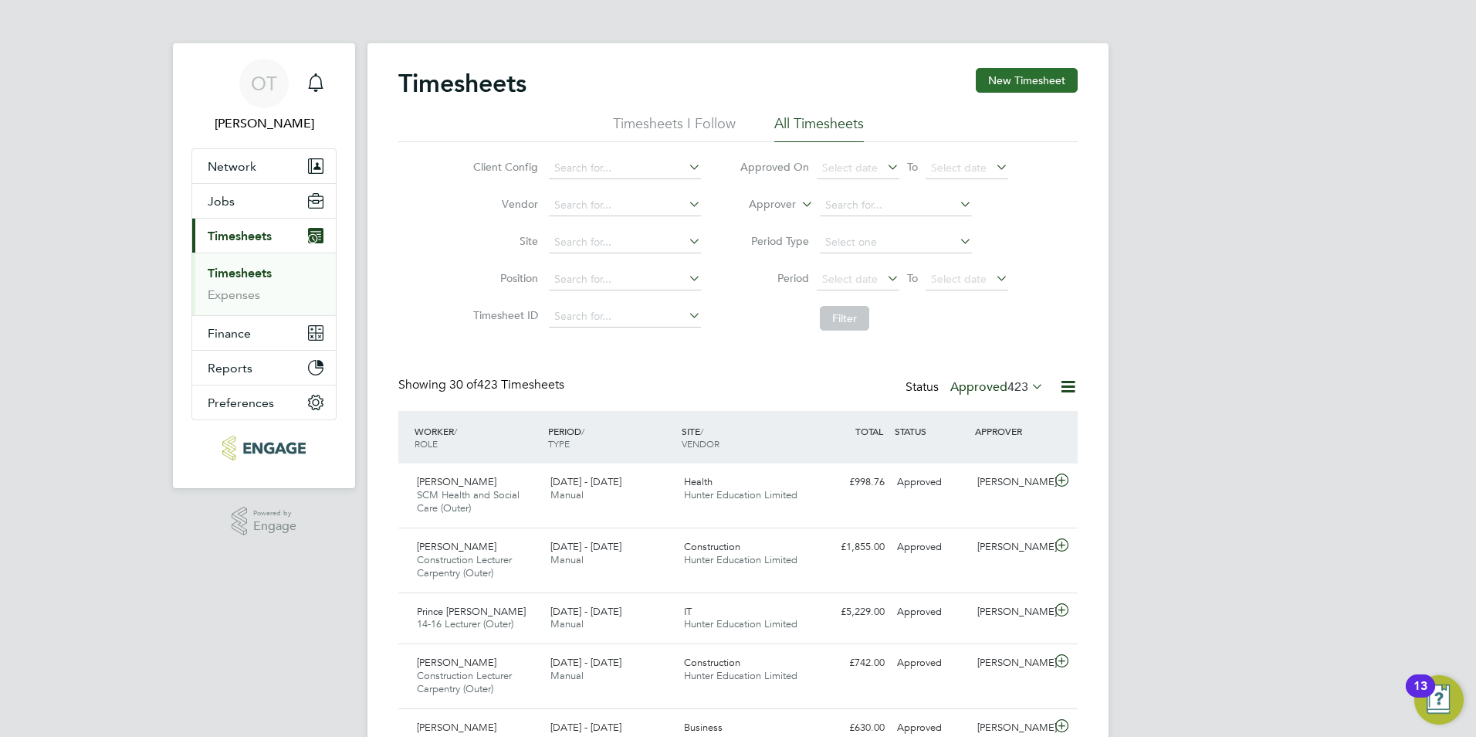
click at [1041, 86] on button "New Timesheet" at bounding box center [1027, 80] width 102 height 25
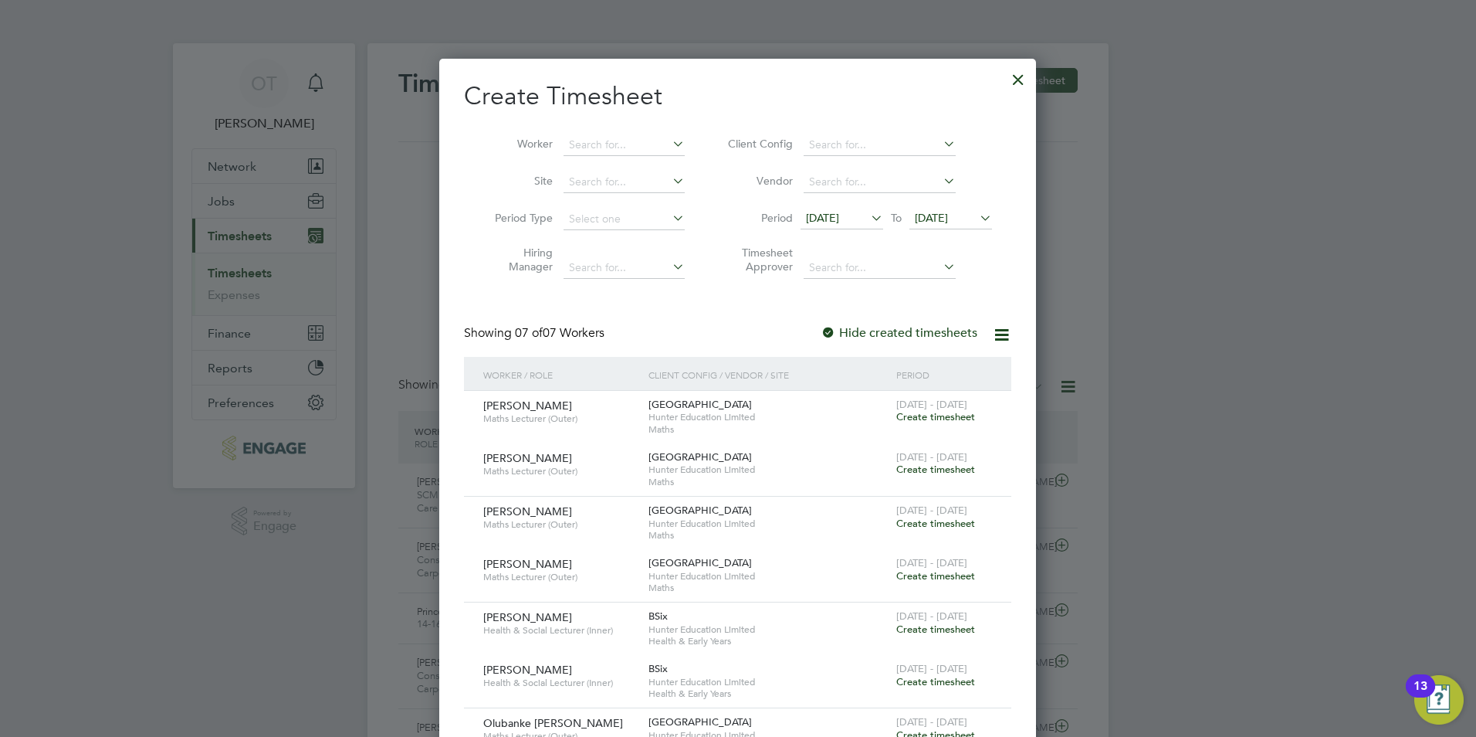
click at [833, 222] on span "13 Aug 2025" at bounding box center [822, 218] width 33 height 14
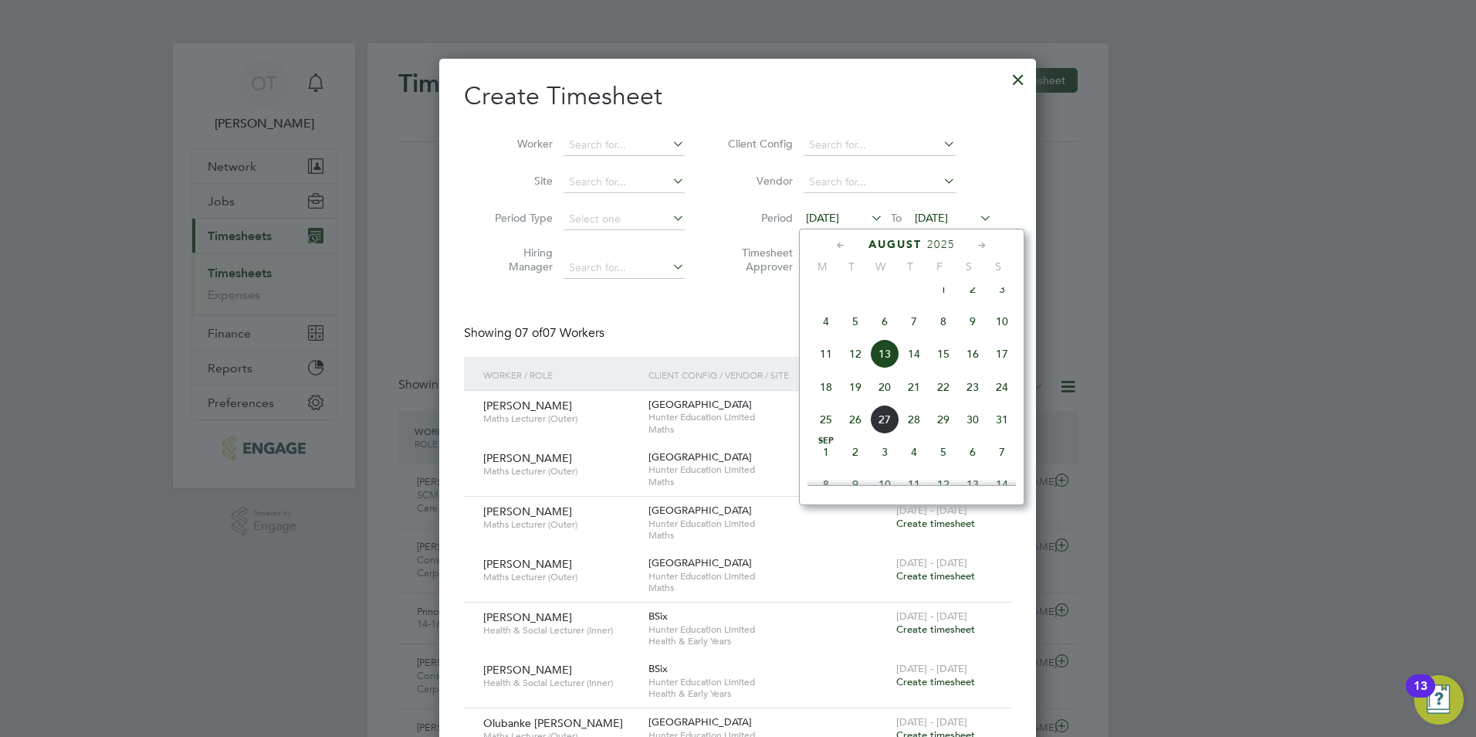
click at [820, 434] on span "25" at bounding box center [825, 419] width 29 height 29
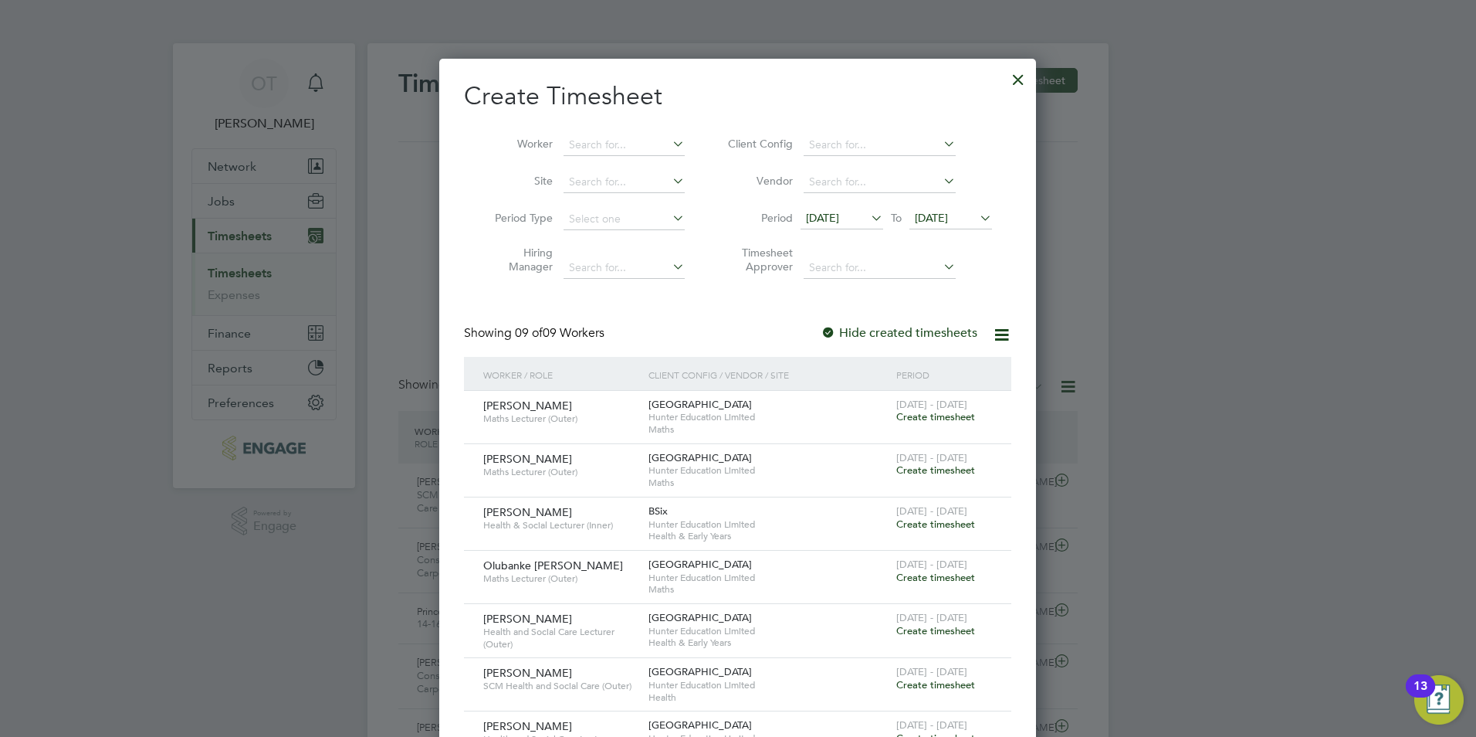
click at [948, 213] on span "25 Aug 2025" at bounding box center [931, 218] width 33 height 14
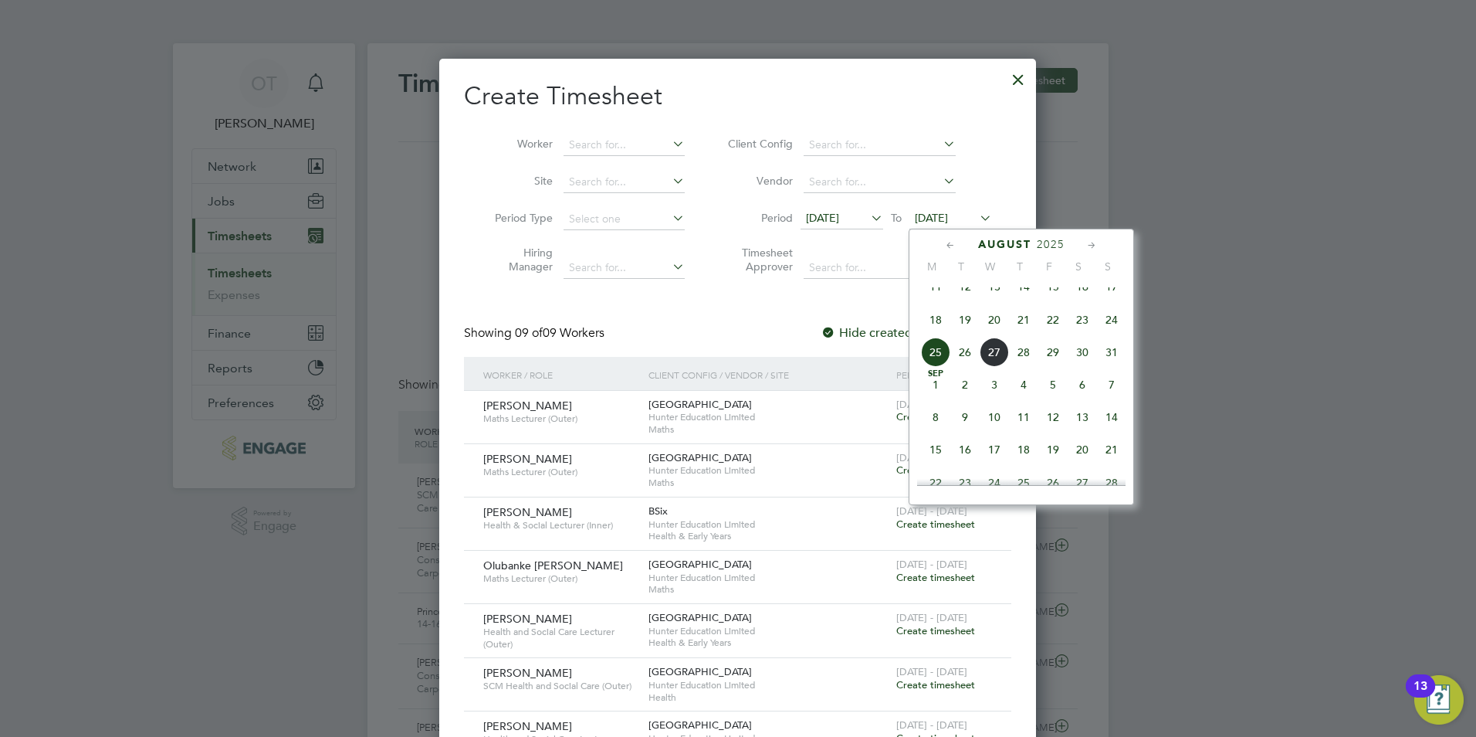
click at [1105, 366] on span "31" at bounding box center [1111, 351] width 29 height 29
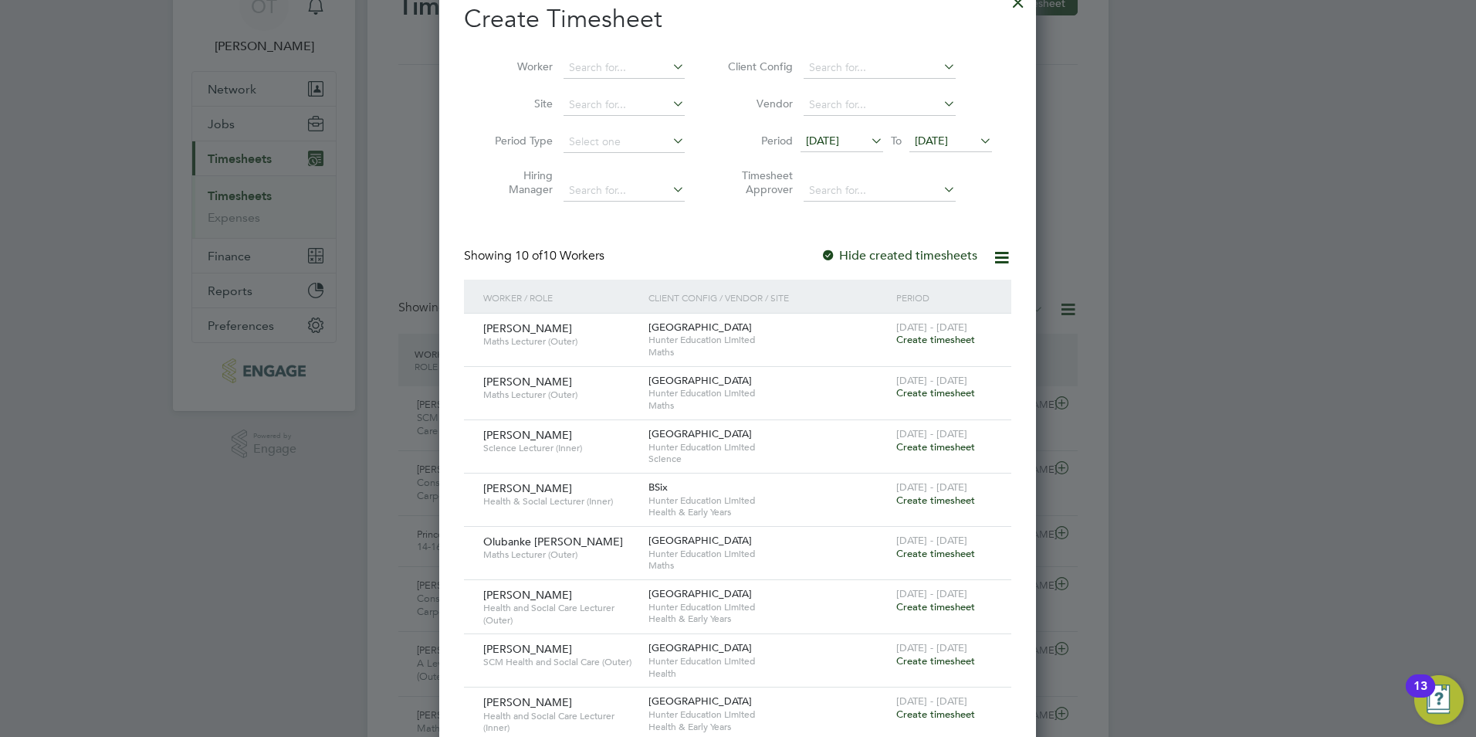
click at [949, 443] on span "Create timesheet" at bounding box center [935, 446] width 79 height 13
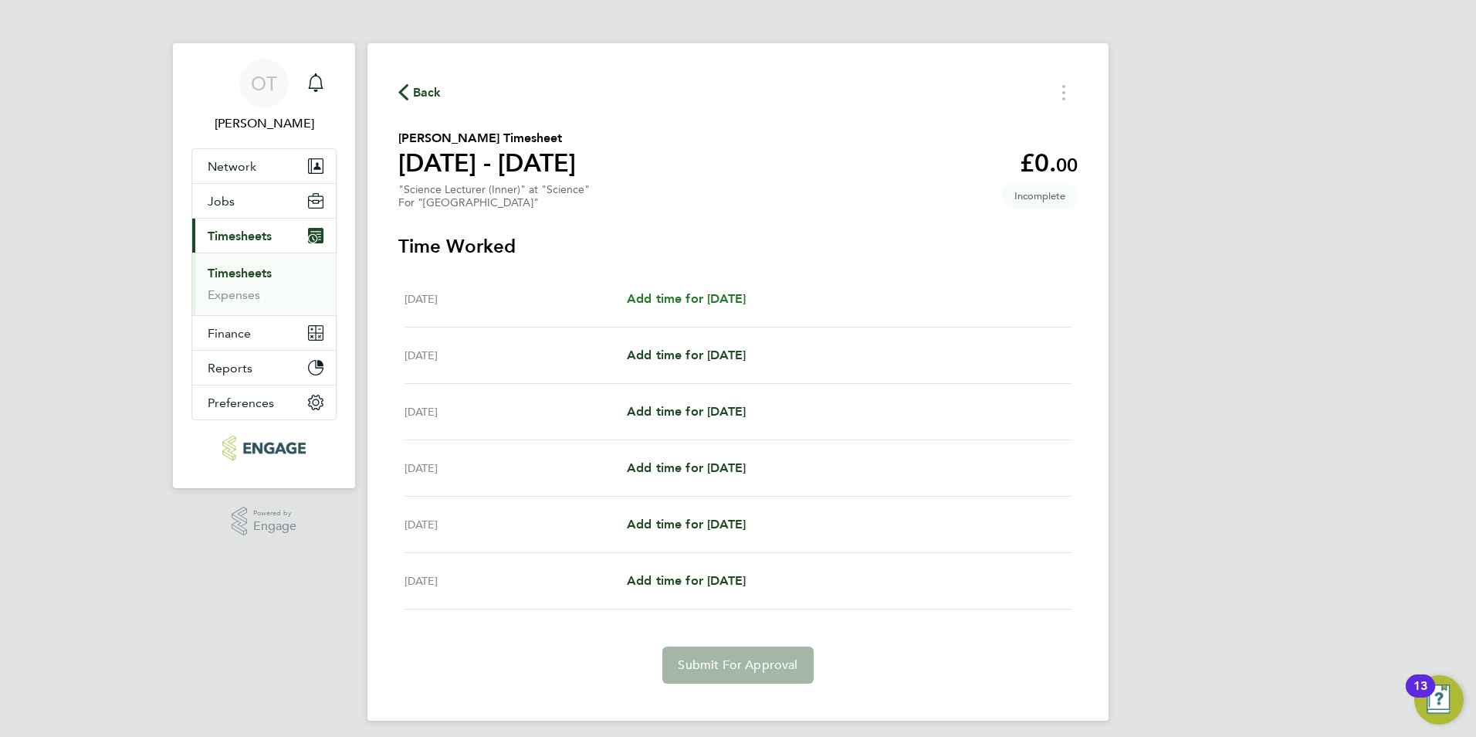
click at [717, 304] on span "Add time for Tue 26 Aug" at bounding box center [686, 298] width 119 height 15
select select "60"
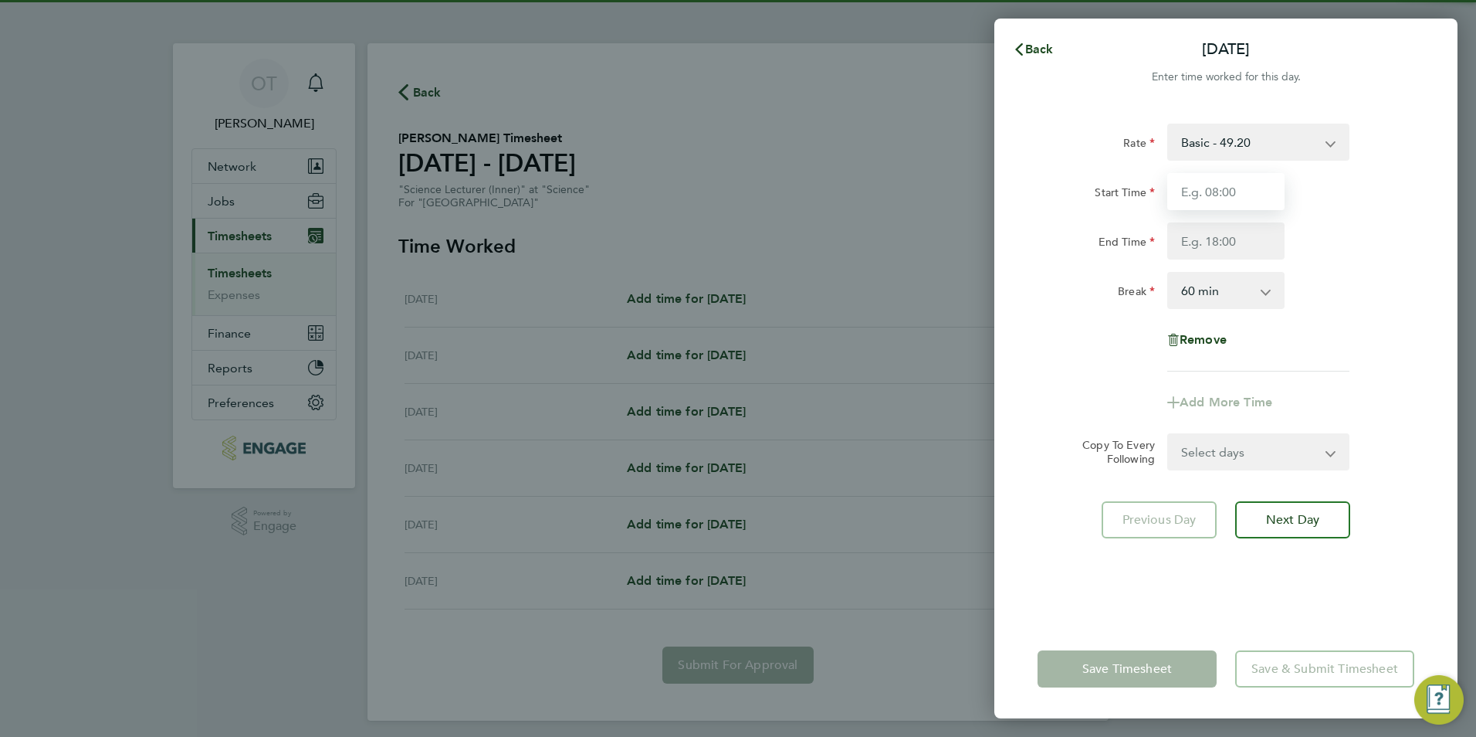
click at [1215, 198] on input "Start Time" at bounding box center [1225, 191] width 117 height 37
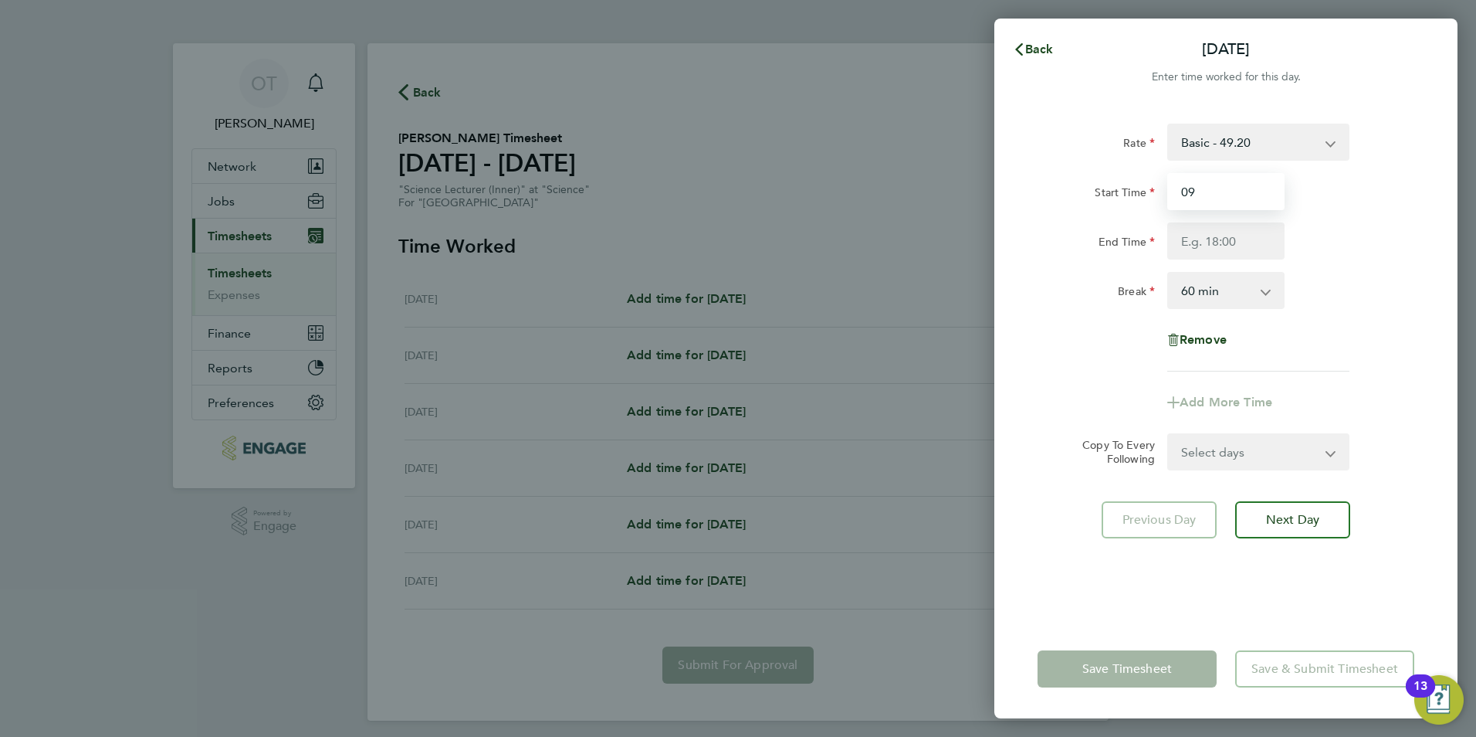
type input "09:00"
type input "7"
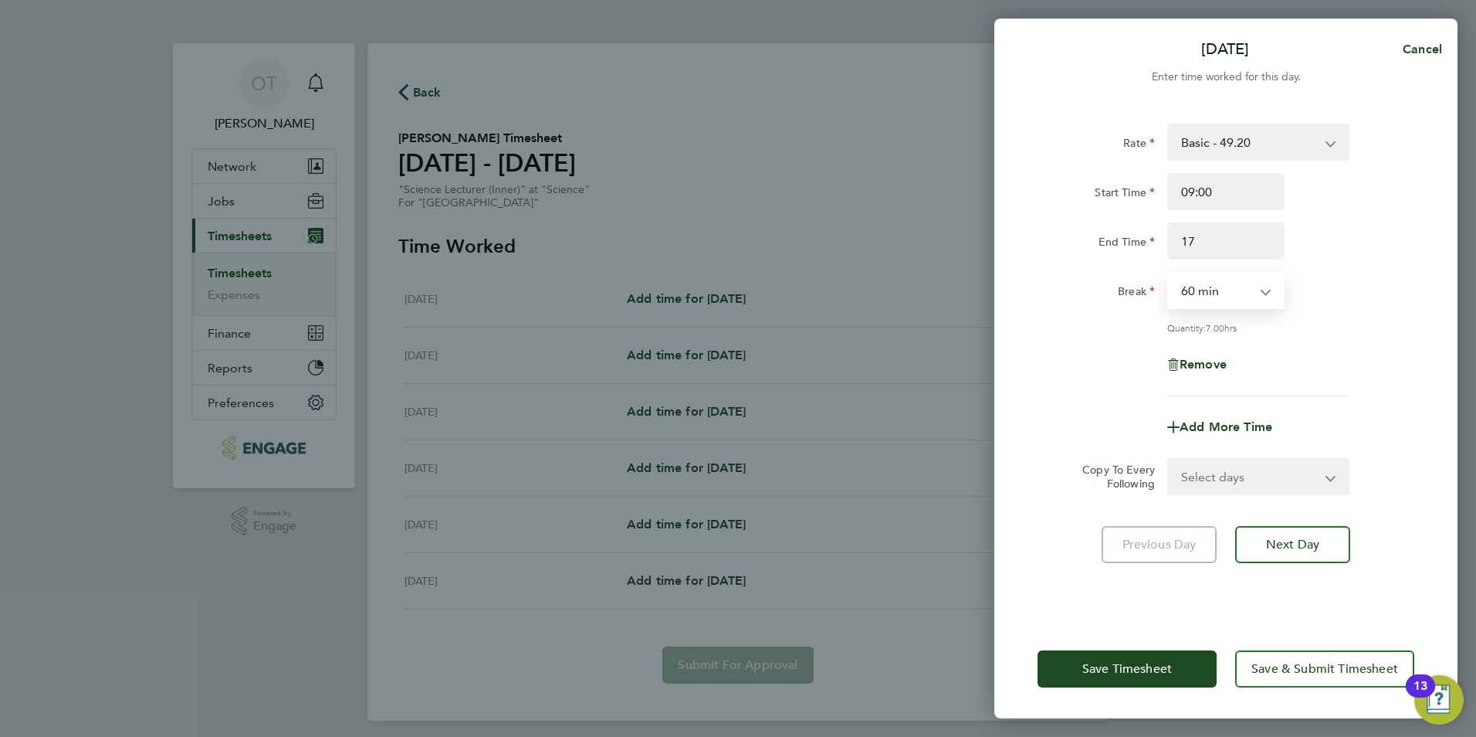
type input "17:00"
click at [1392, 295] on div "Break 0 min 15 min 30 min 45 min 60 min 75 min 90 min" at bounding box center [1225, 290] width 389 height 37
click at [1310, 543] on span "Next Day" at bounding box center [1292, 544] width 53 height 15
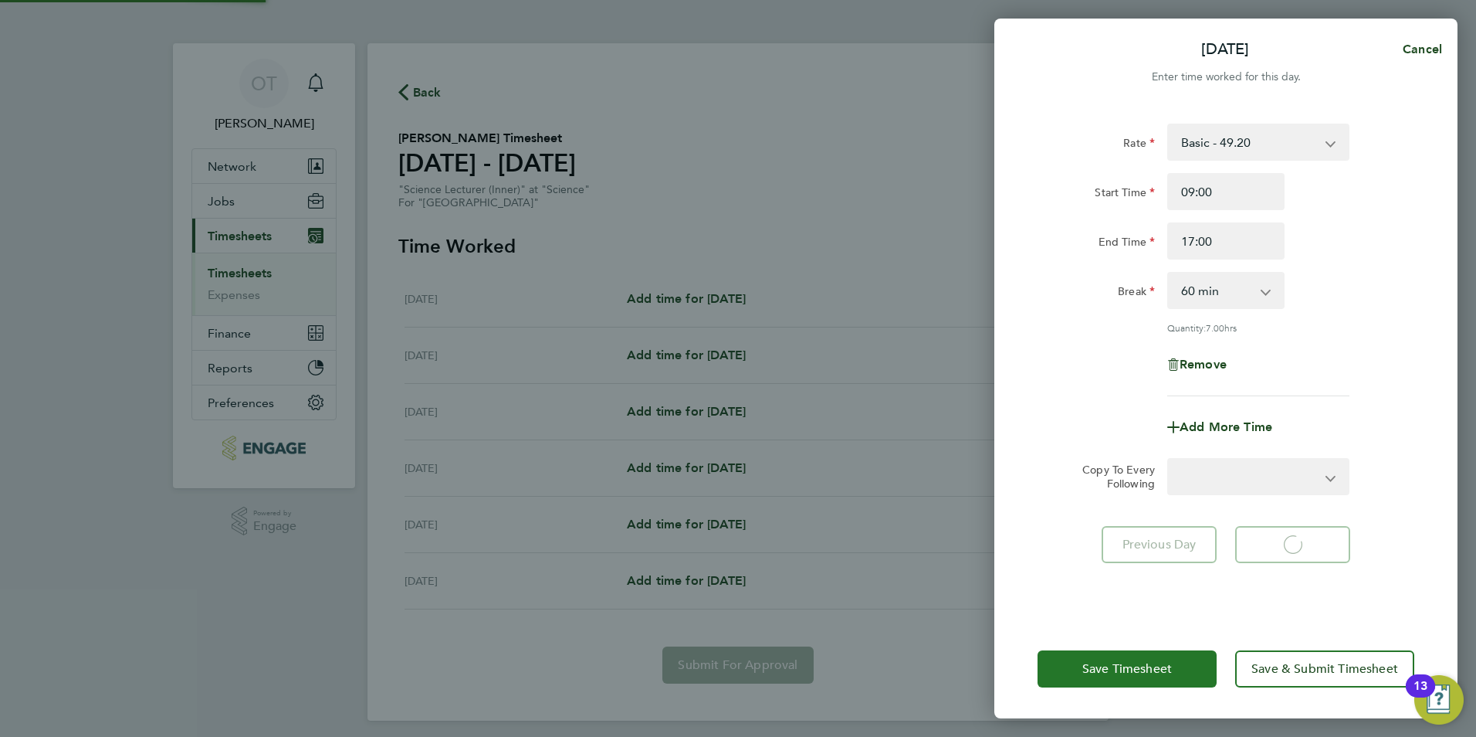
select select "60"
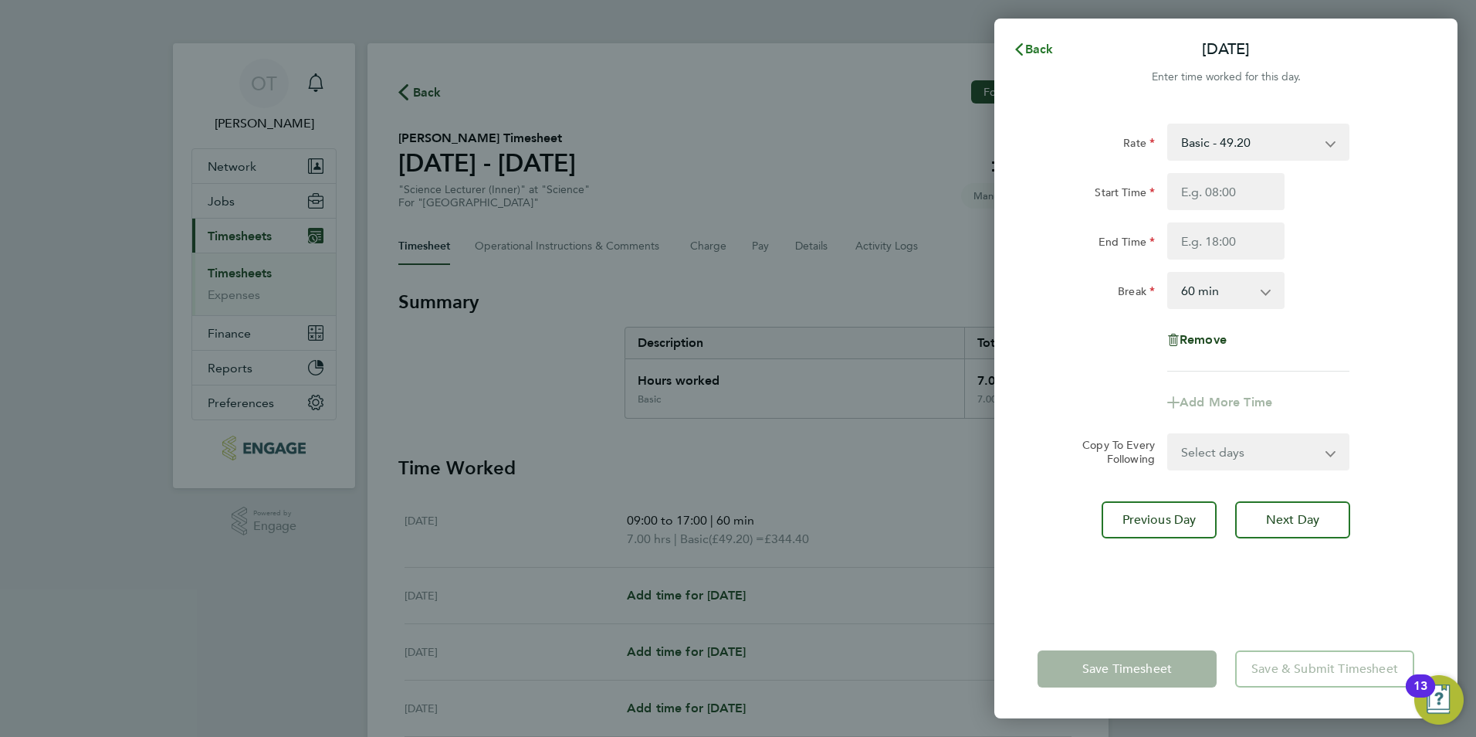
click at [1031, 56] on span "Back" at bounding box center [1039, 49] width 29 height 15
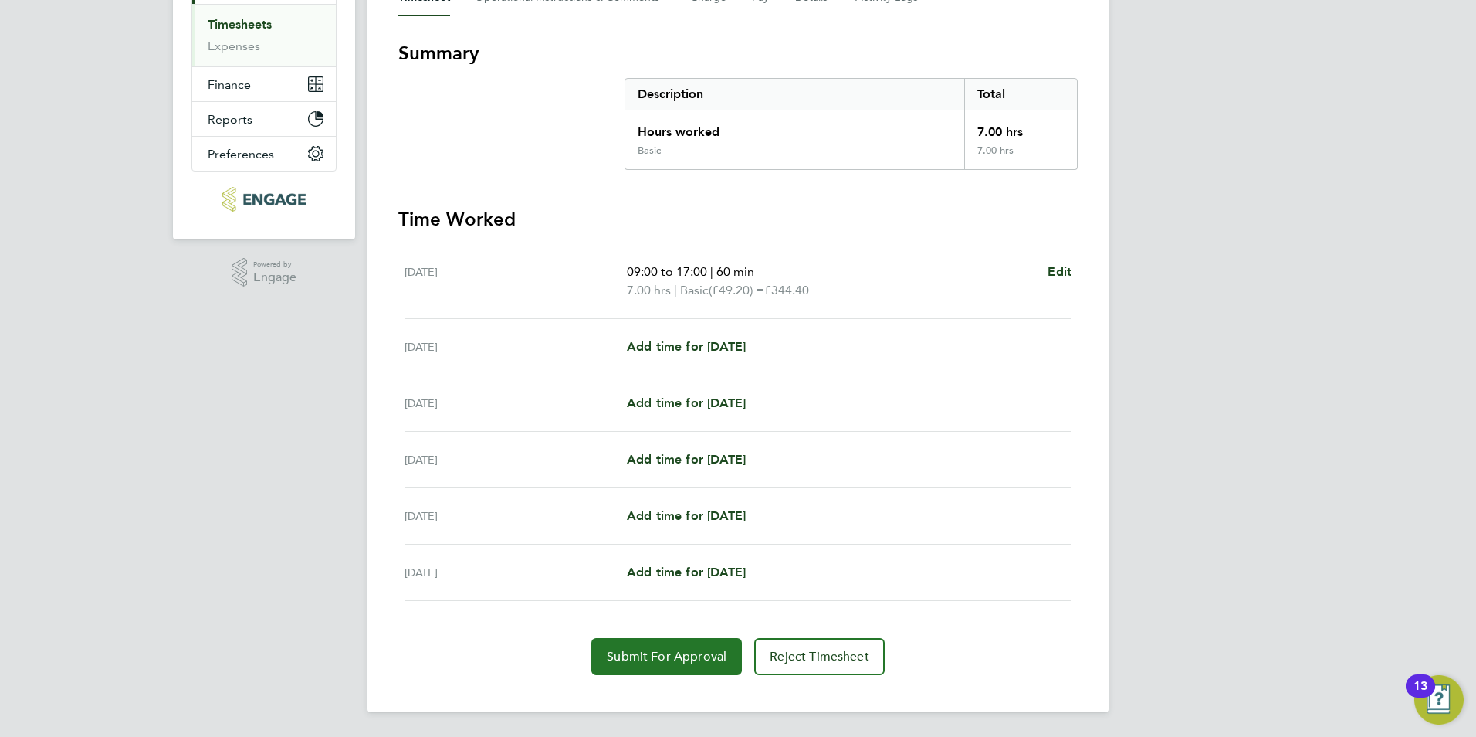
click at [674, 661] on span "Submit For Approval" at bounding box center [667, 656] width 120 height 15
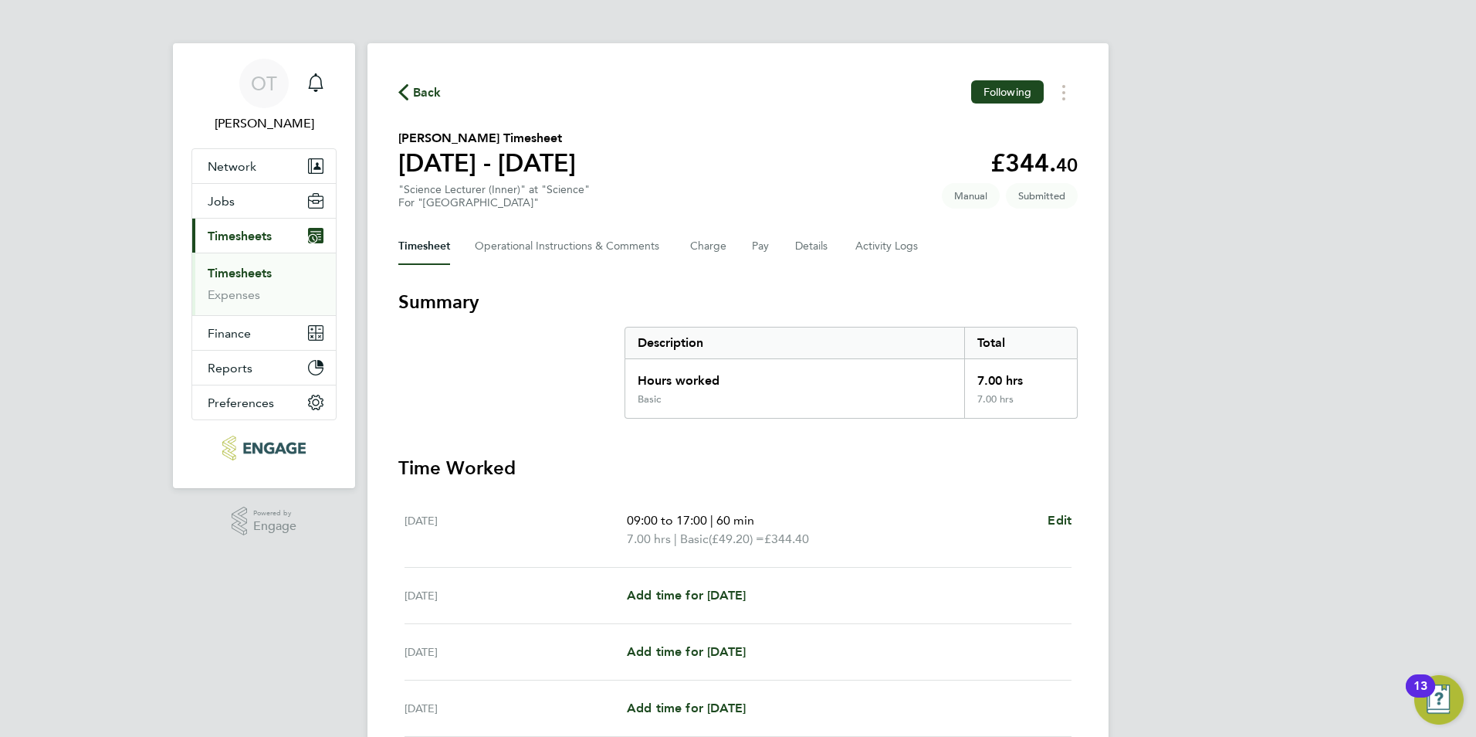
click at [425, 95] on span "Back" at bounding box center [427, 92] width 29 height 19
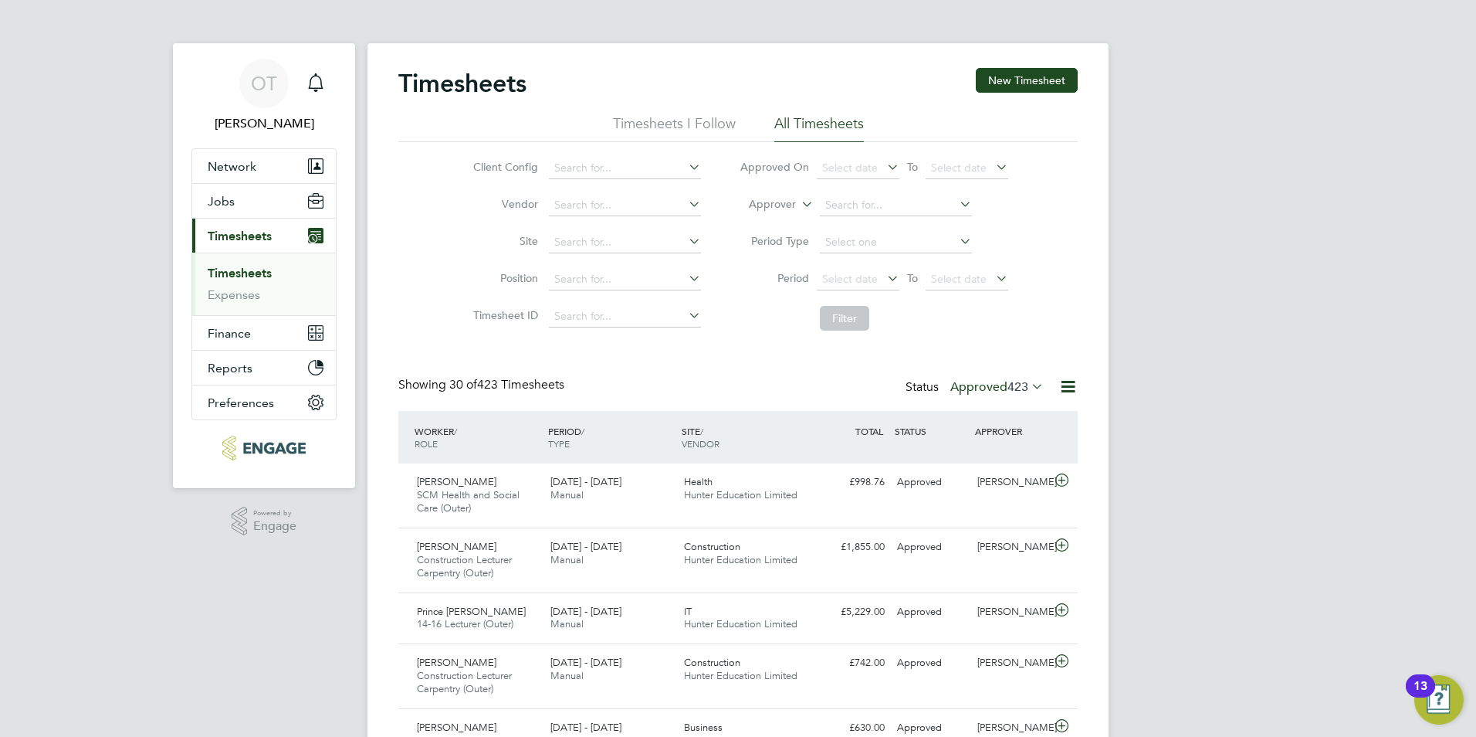
click at [997, 382] on label "Approved 423" at bounding box center [996, 386] width 93 height 15
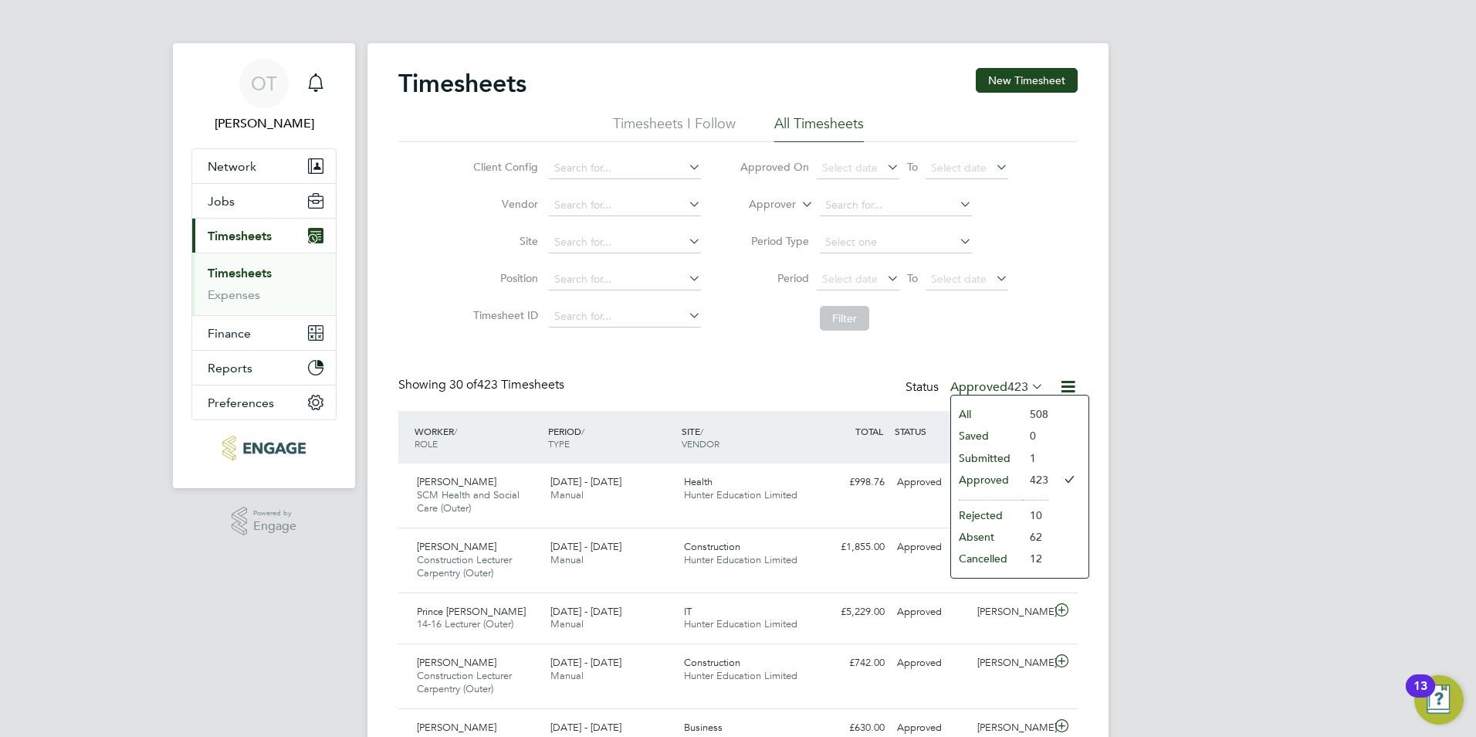
click at [999, 415] on li "All" at bounding box center [986, 414] width 71 height 22
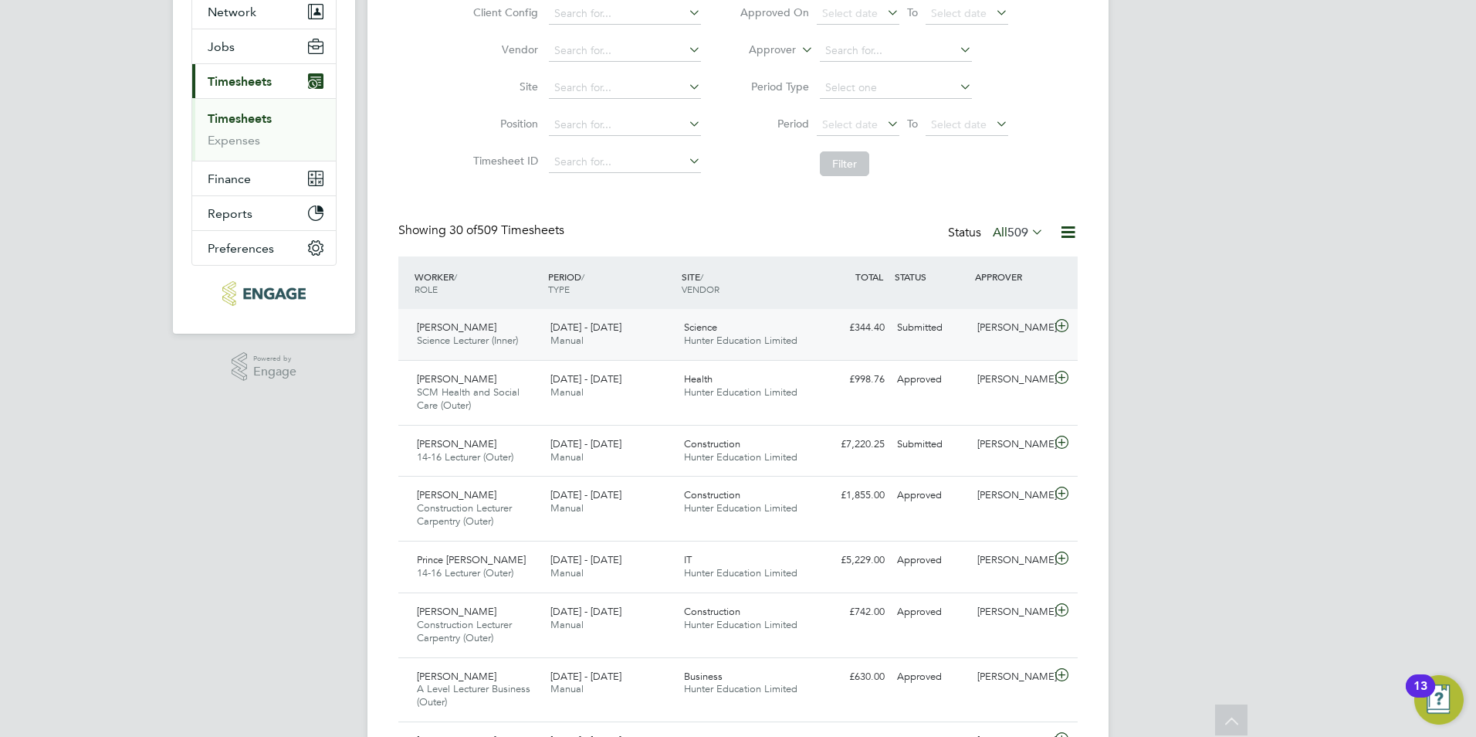
click at [732, 323] on div "Science Hunter Education Limited" at bounding box center [745, 334] width 134 height 39
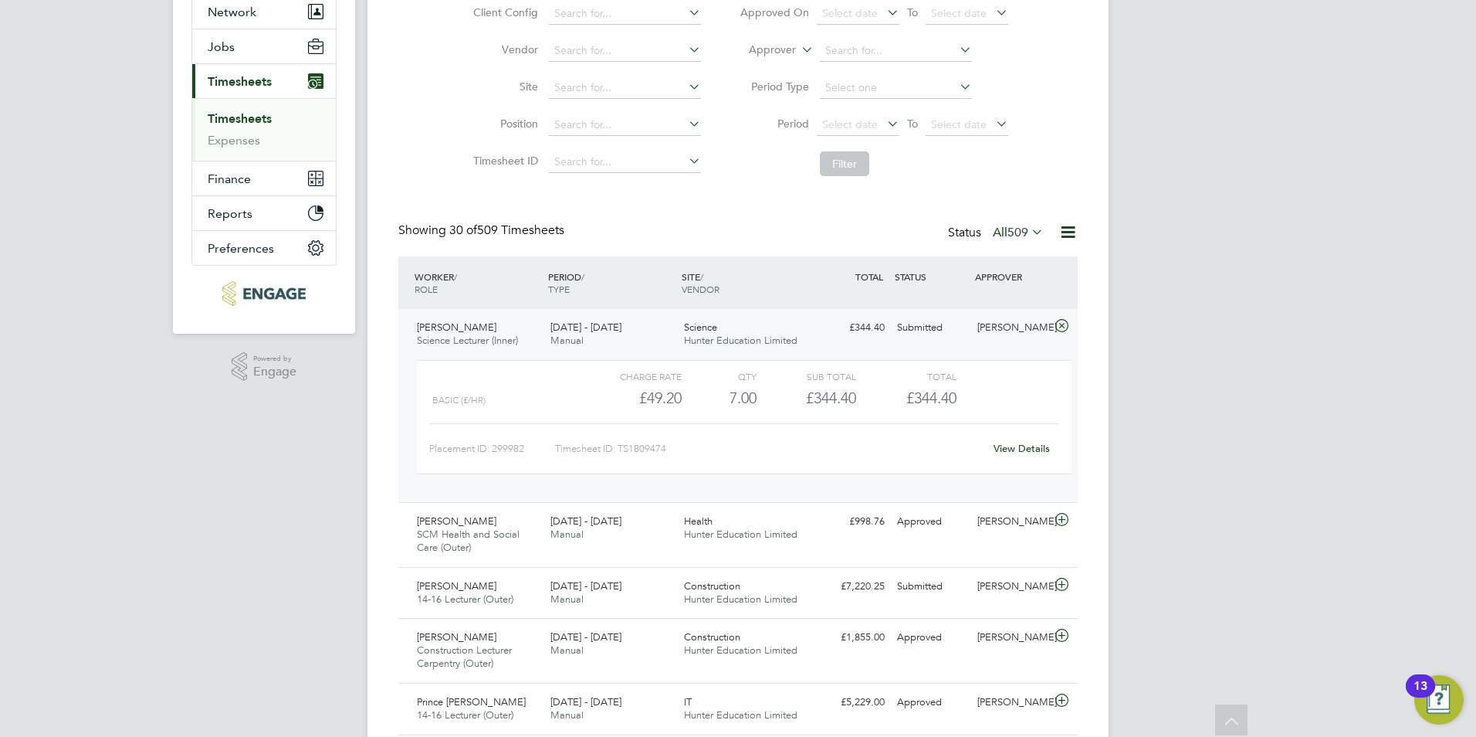
click at [1012, 171] on li "Filter" at bounding box center [873, 164] width 307 height 40
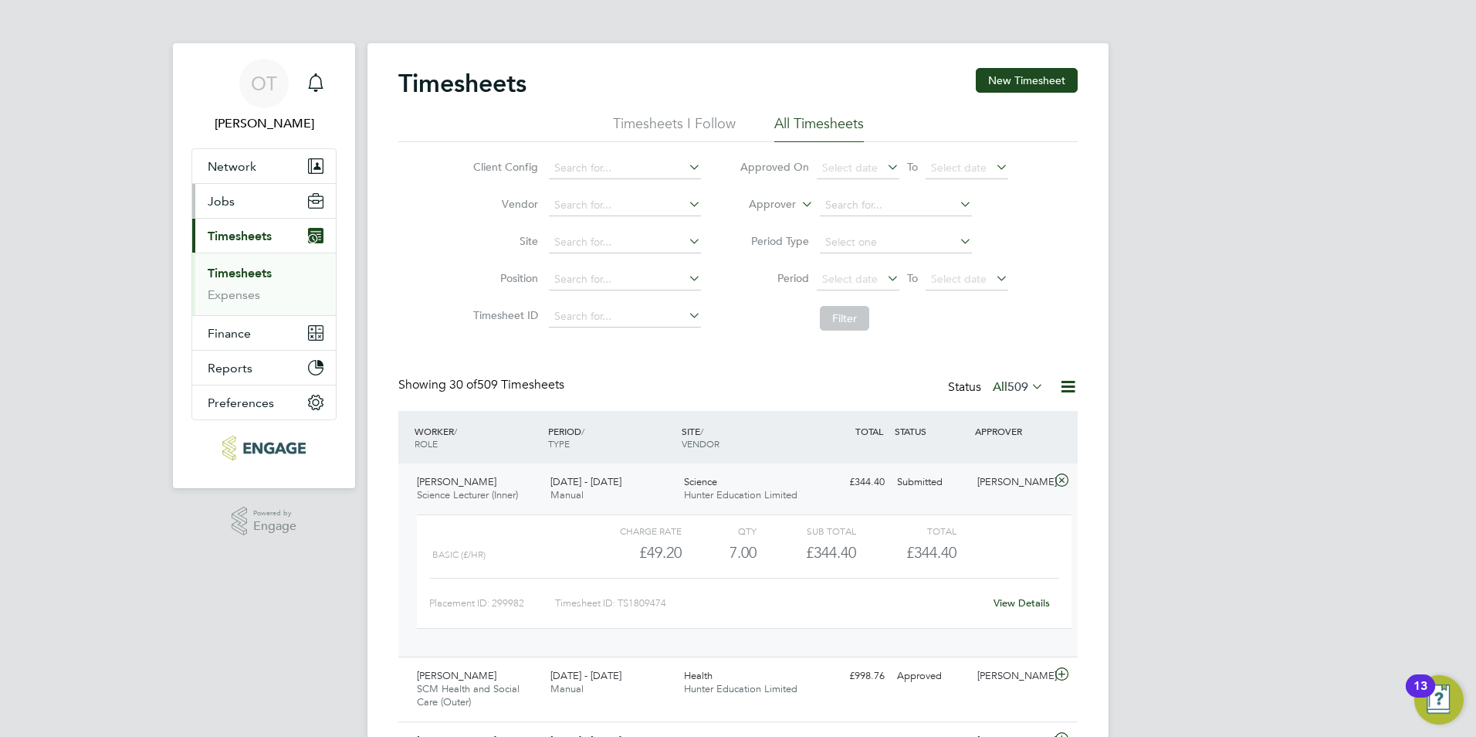
click at [242, 209] on button "Jobs" at bounding box center [264, 201] width 144 height 34
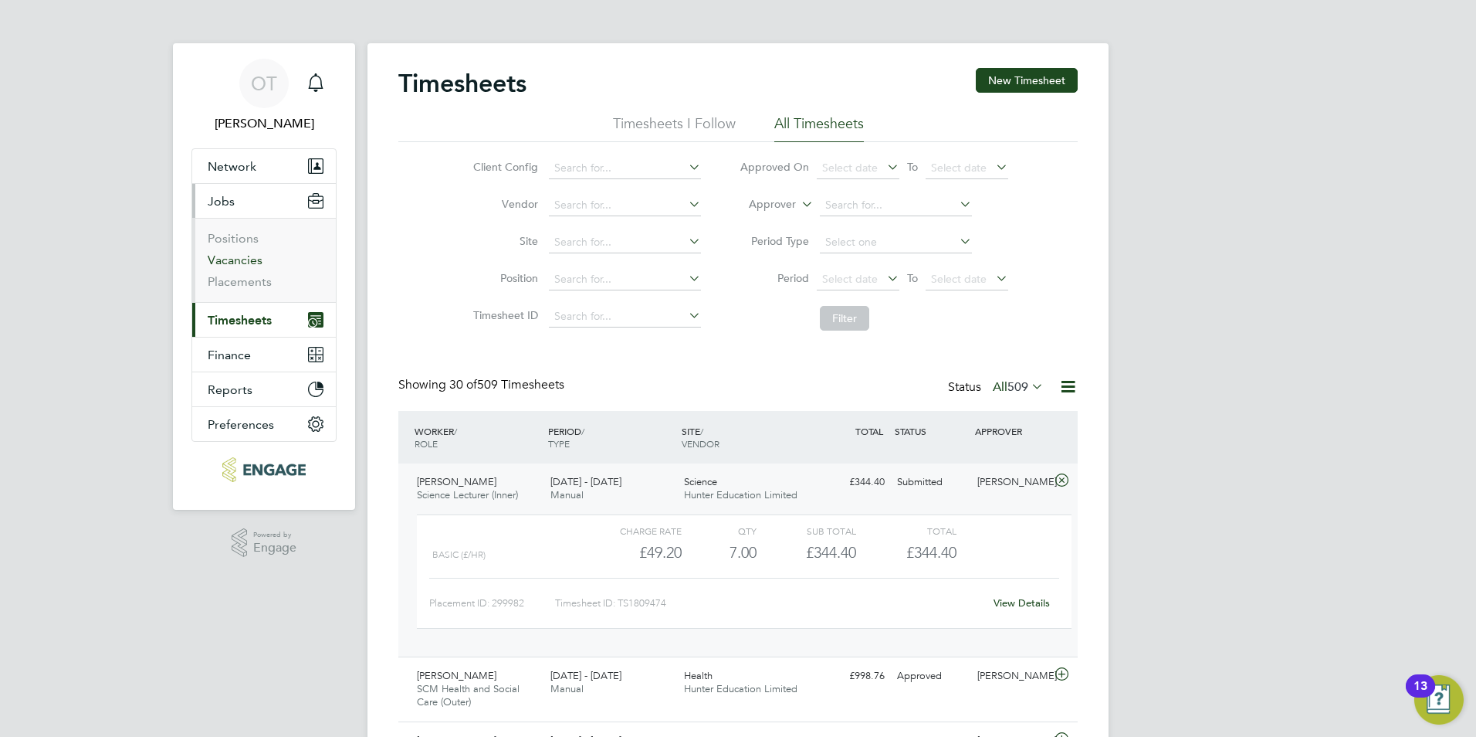
click at [237, 256] on link "Vacancies" at bounding box center [235, 259] width 55 height 15
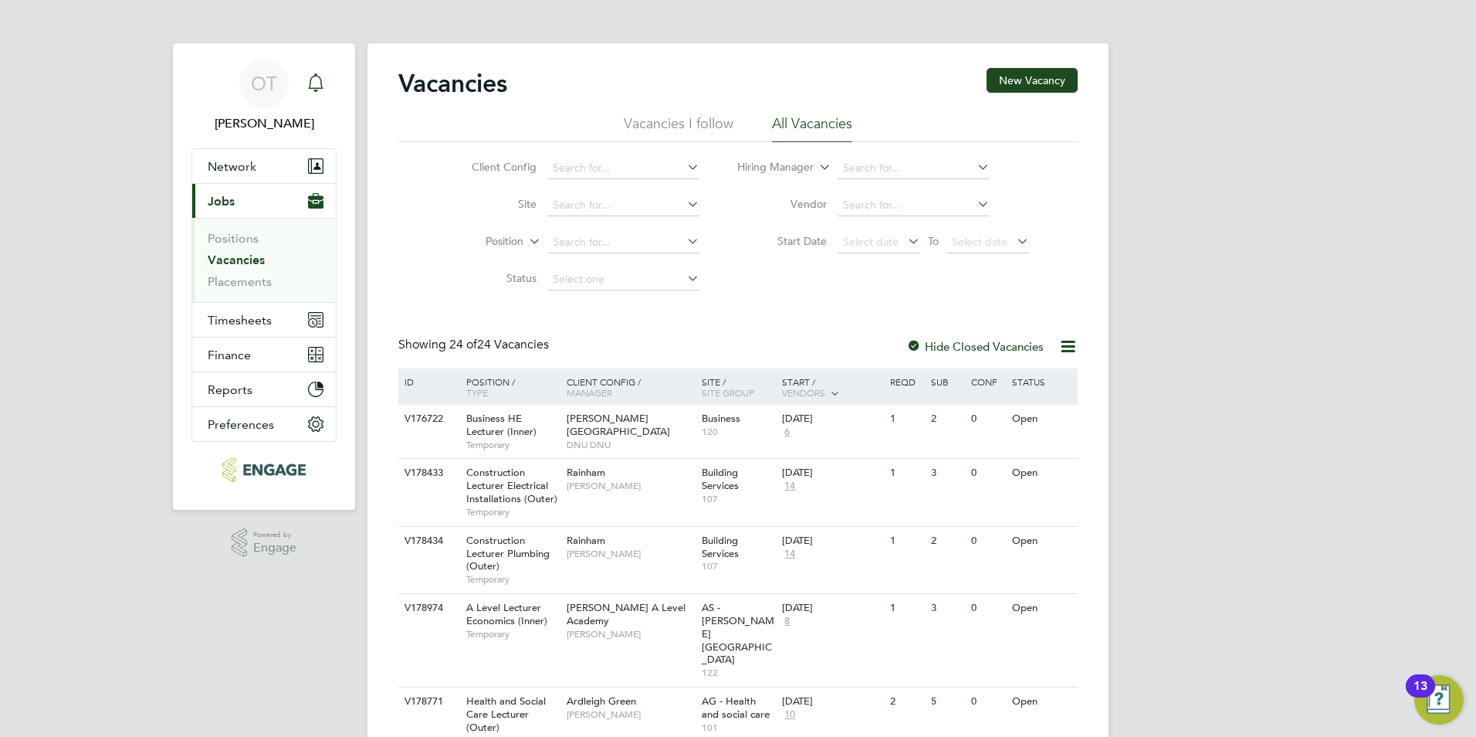
click at [324, 85] on icon "Main navigation" at bounding box center [315, 82] width 19 height 19
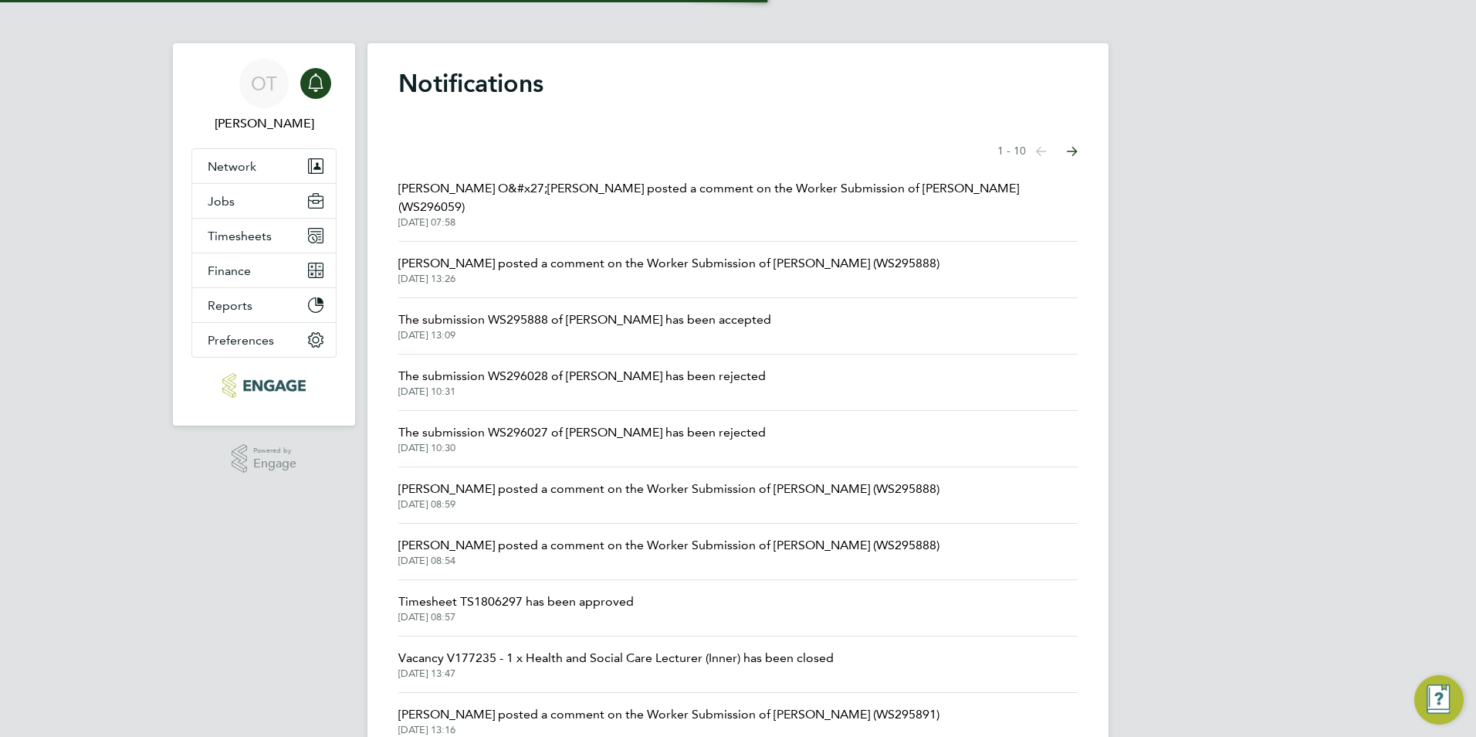
click at [550, 216] on span "27 Aug 2025, 07:58" at bounding box center [737, 222] width 679 height 12
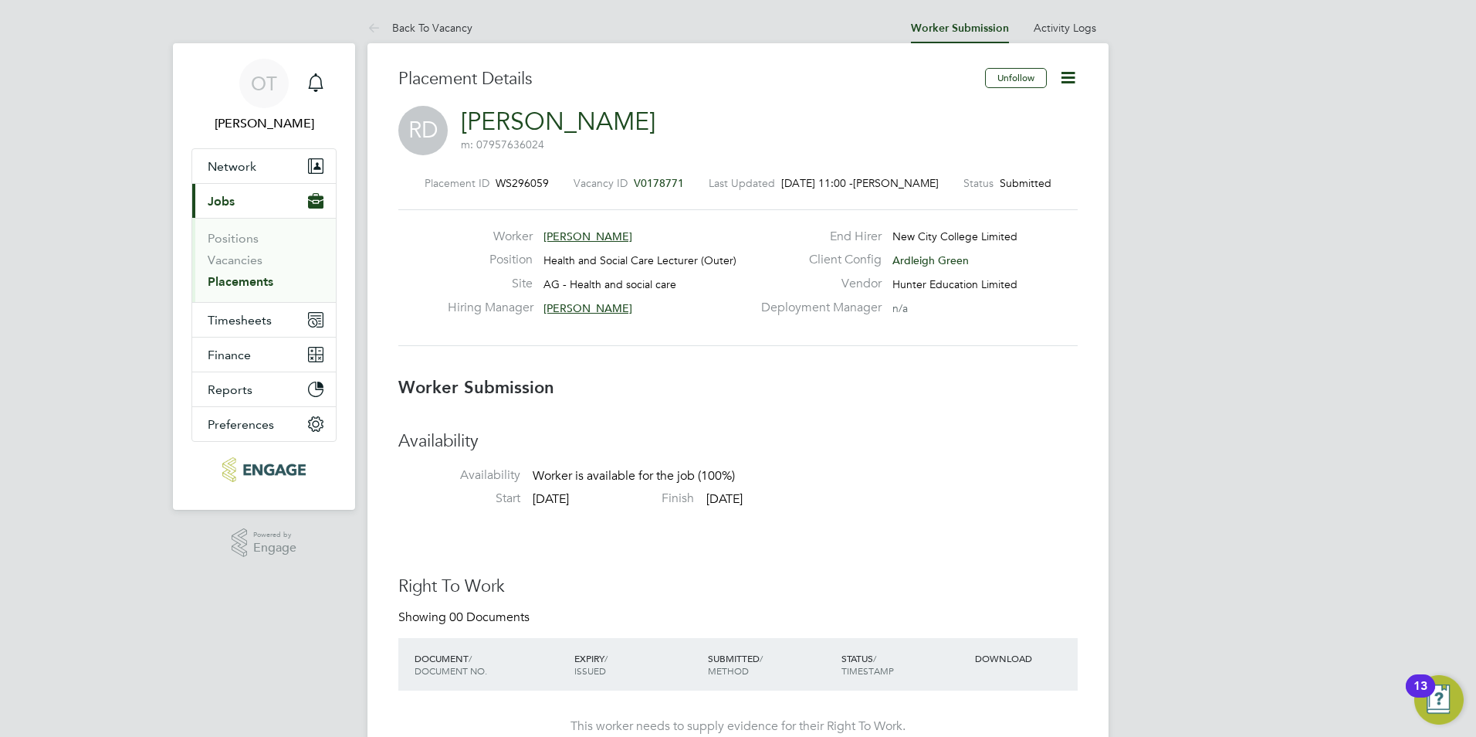
drag, startPoint x: 689, startPoint y: 185, endPoint x: 523, endPoint y: 117, distance: 179.6
click at [642, 184] on div "Placement ID WS296059 Vacancy ID V0178771 Last Updated 26 Aug 2025, 11:00 - Oli…" at bounding box center [737, 183] width 679 height 14
click at [432, 40] on li "Back To Vacancy" at bounding box center [419, 27] width 105 height 31
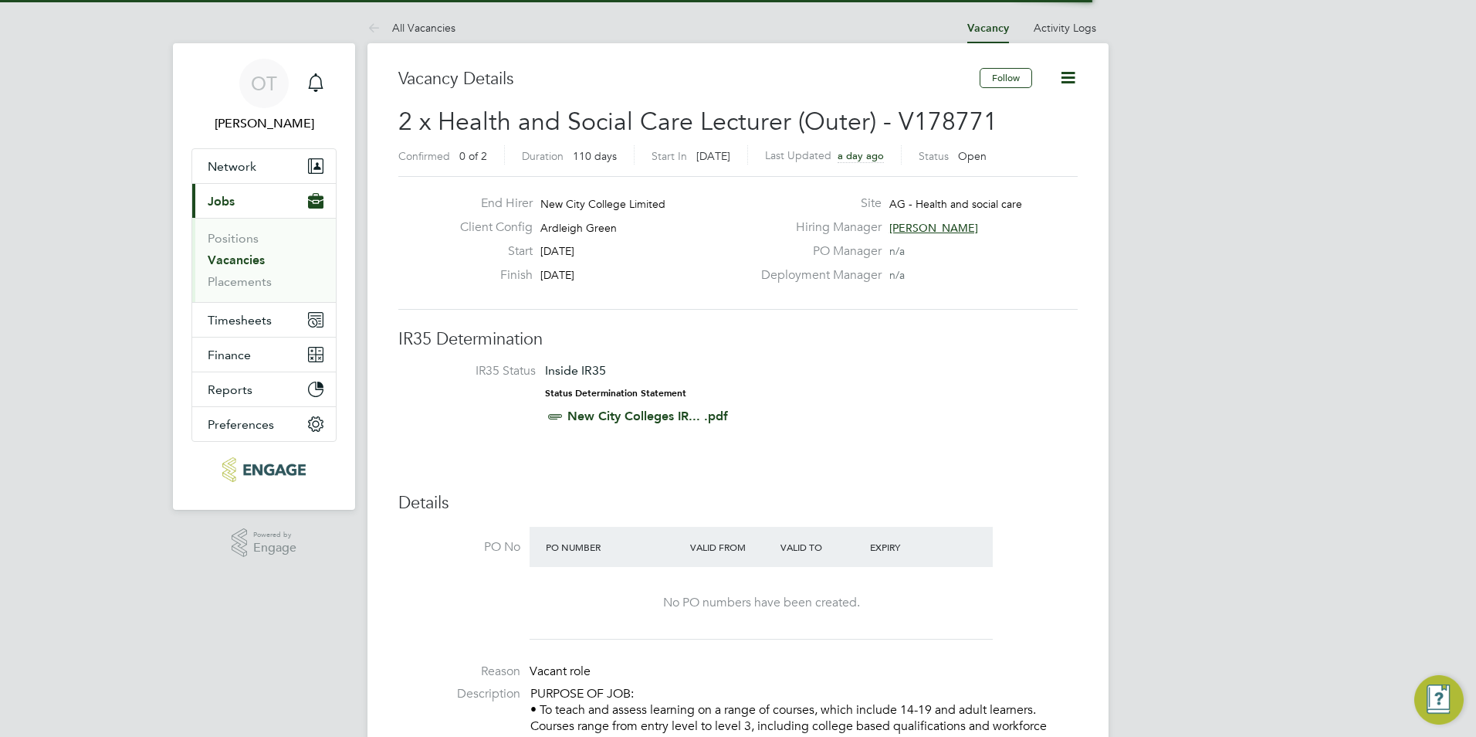
scroll to position [26, 134]
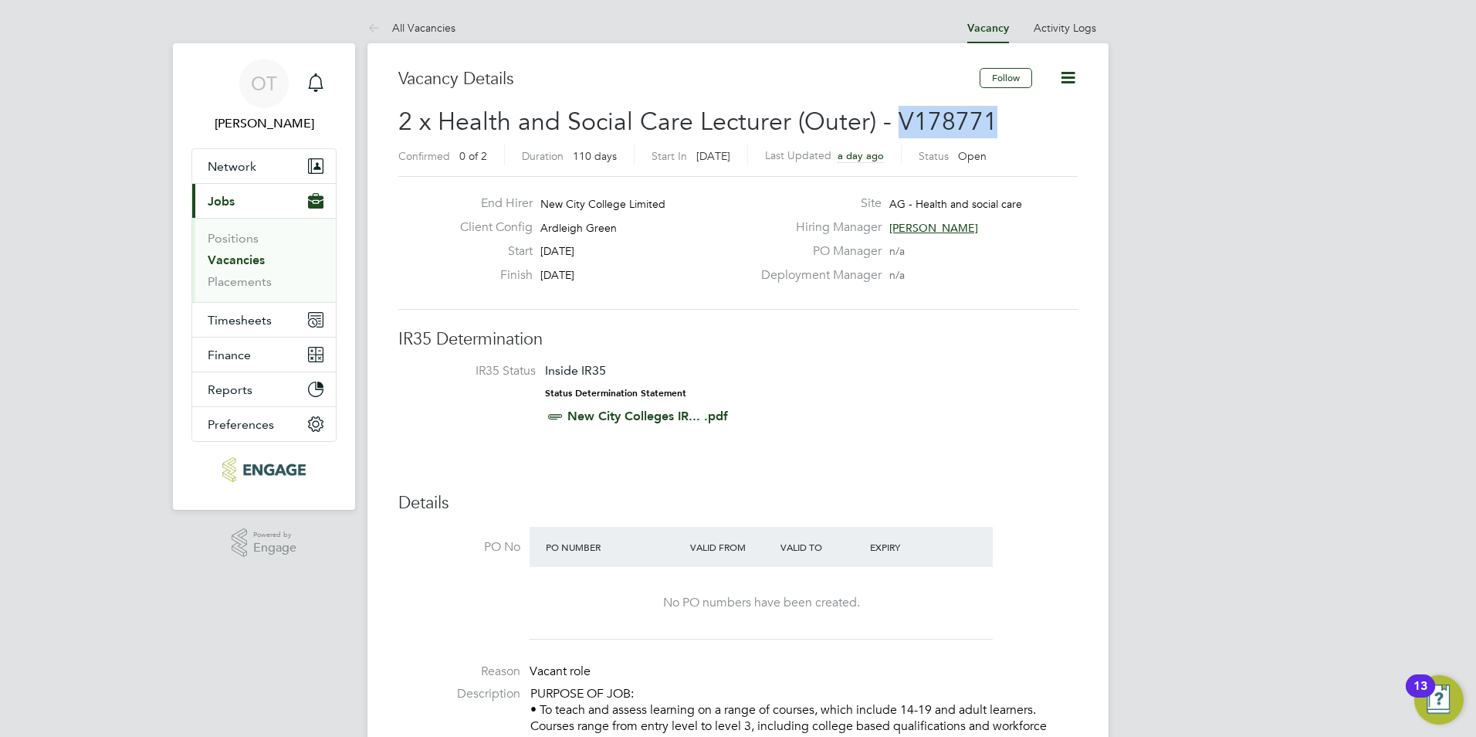
drag, startPoint x: 1007, startPoint y: 113, endPoint x: 892, endPoint y: 117, distance: 114.3
click at [892, 117] on h2 "2 x Health and Social Care Lecturer (Outer) - V178771 Confirmed 0 of 2 Duration…" at bounding box center [737, 138] width 679 height 65
copy span "V178771"
